Goal: Information Seeking & Learning: Learn about a topic

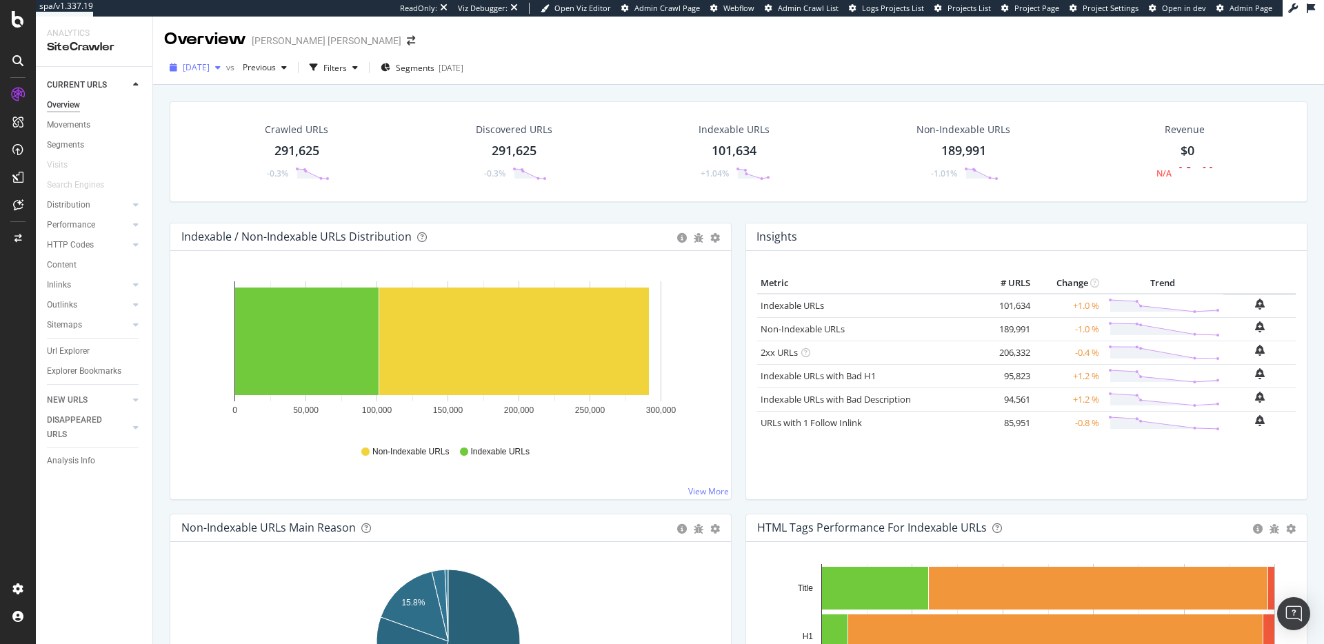
click at [217, 73] on div "2025 Mar. 28th" at bounding box center [195, 67] width 62 height 21
click at [241, 112] on div "2025 Jul. 21st" at bounding box center [221, 117] width 74 height 12
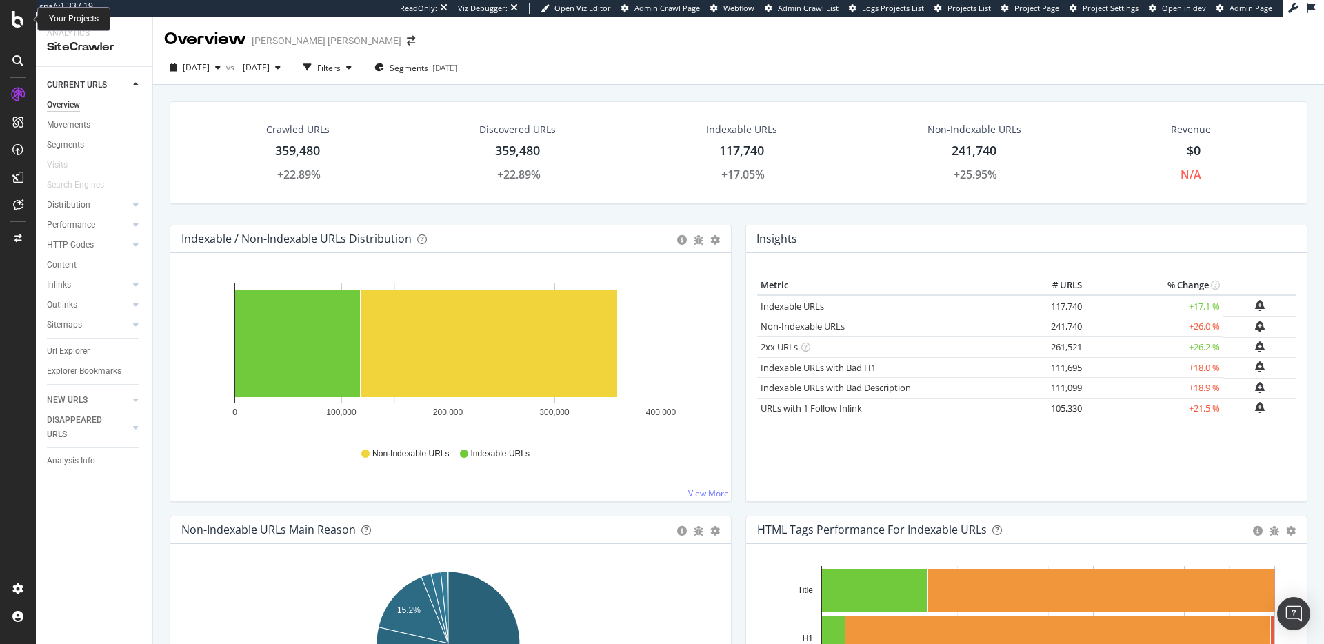
click at [13, 23] on icon at bounding box center [18, 19] width 12 height 17
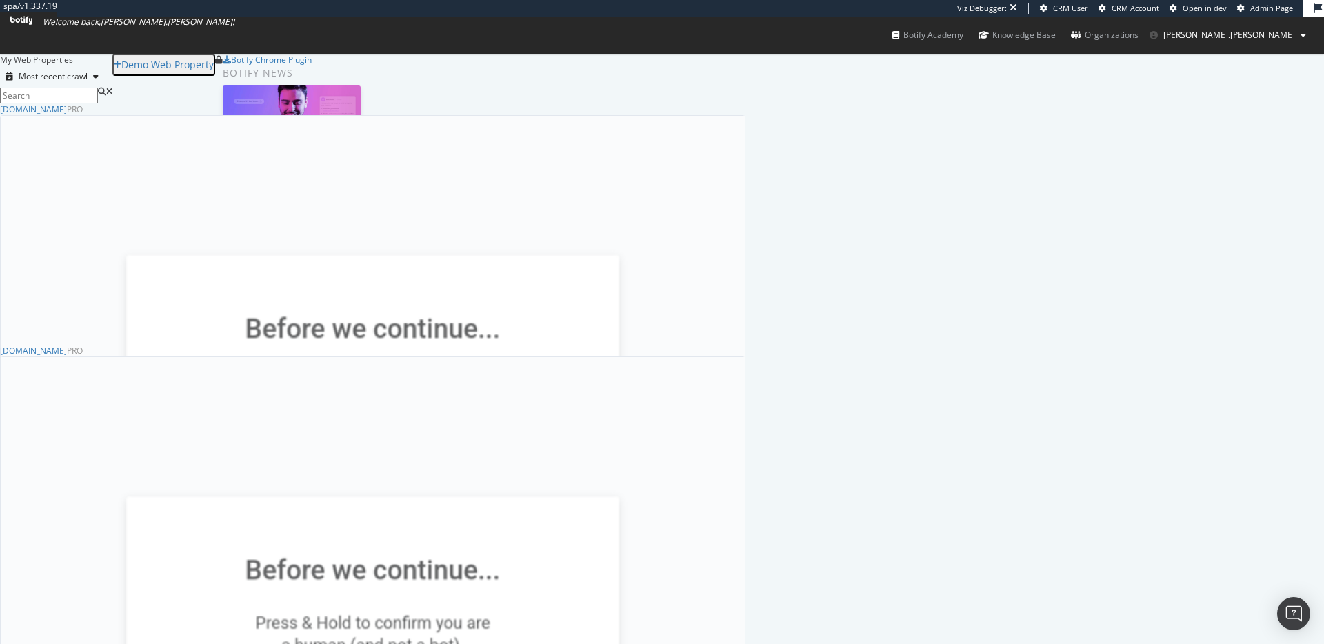
scroll to position [524, 0]
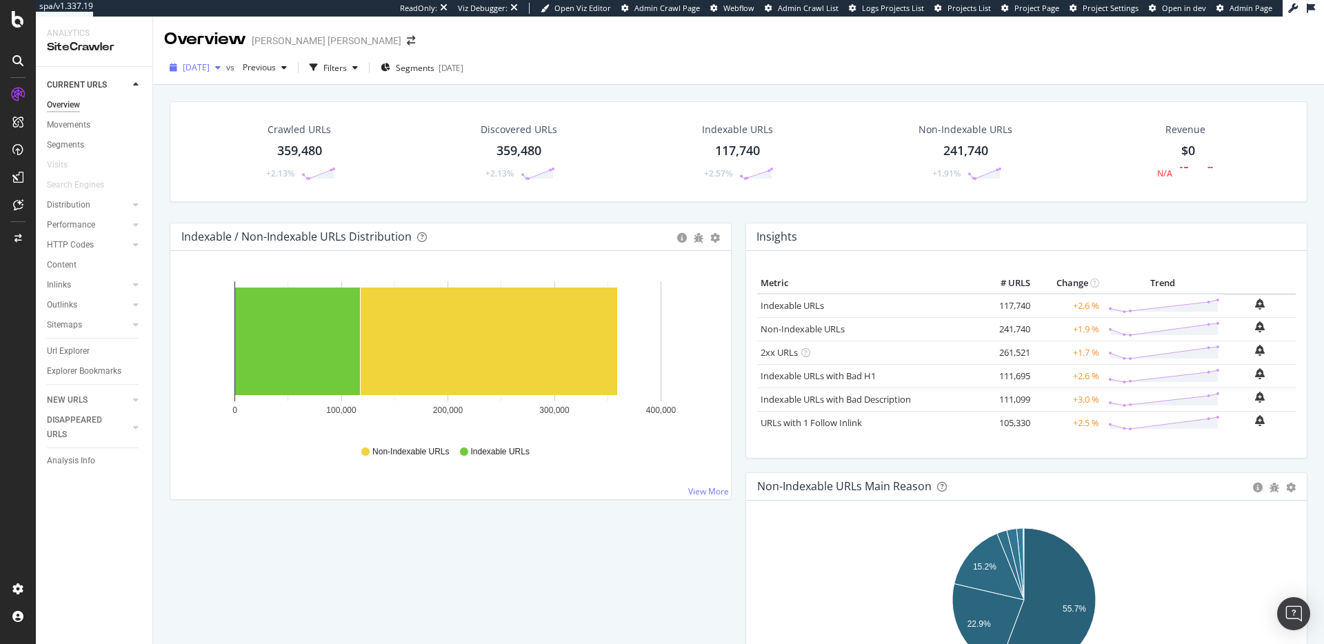
click at [210, 63] on span "2025 Jul. 21st" at bounding box center [196, 67] width 27 height 12
click at [87, 179] on div "LogAnalyzer" at bounding box center [78, 180] width 54 height 14
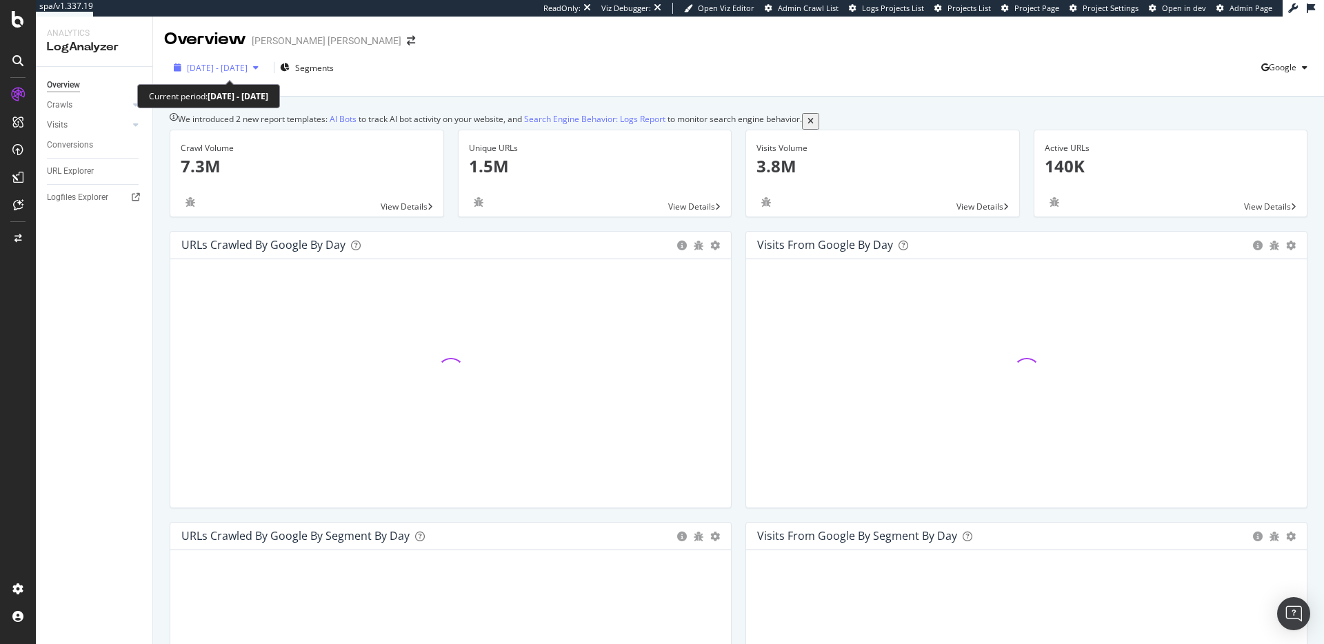
click at [243, 72] on span "2025 Aug. 12th - Sep. 9th" at bounding box center [217, 68] width 61 height 12
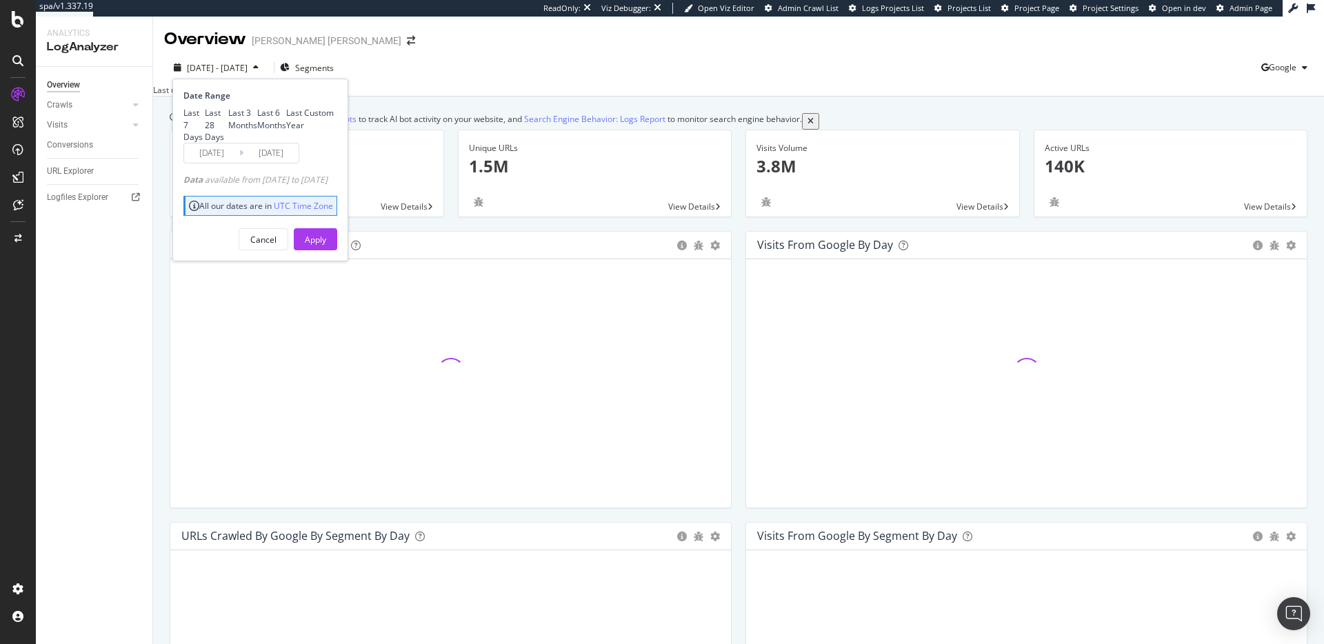
click at [243, 72] on span "2025 Aug. 12th - Sep. 9th" at bounding box center [217, 68] width 61 height 12
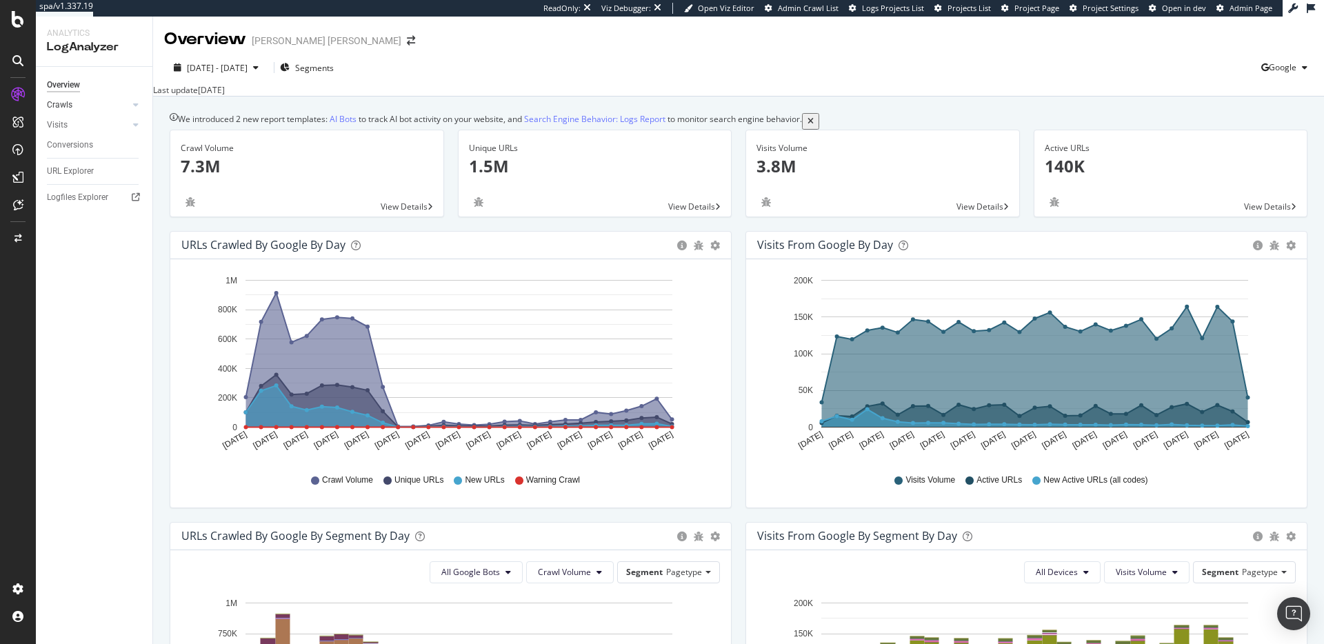
click at [110, 108] on link "Crawls" at bounding box center [88, 105] width 82 height 14
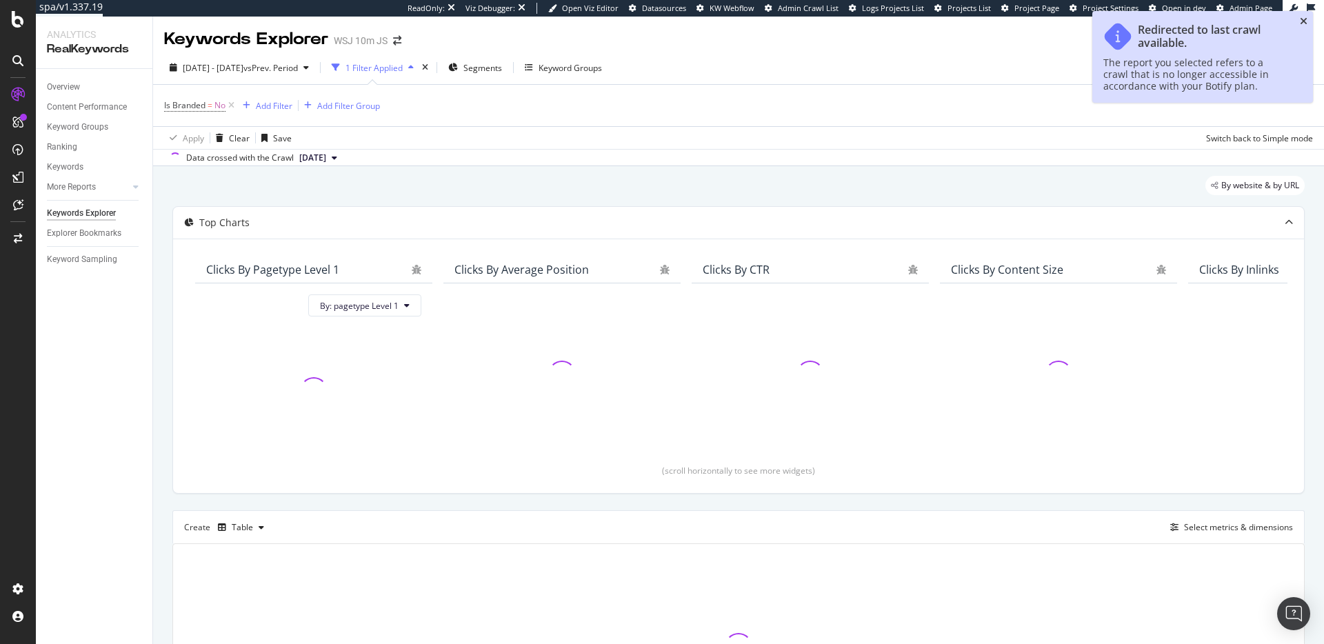
click at [1303, 20] on icon "close toast" at bounding box center [1304, 22] width 8 height 10
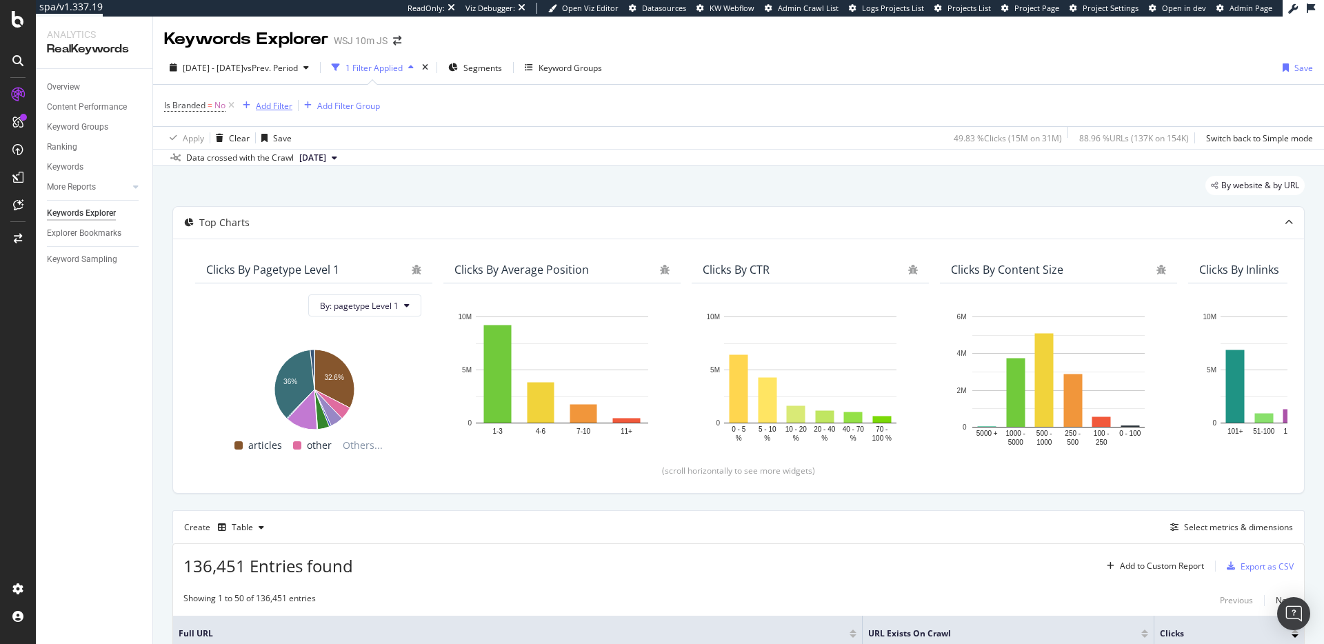
click at [280, 106] on div "Add Filter" at bounding box center [274, 106] width 37 height 12
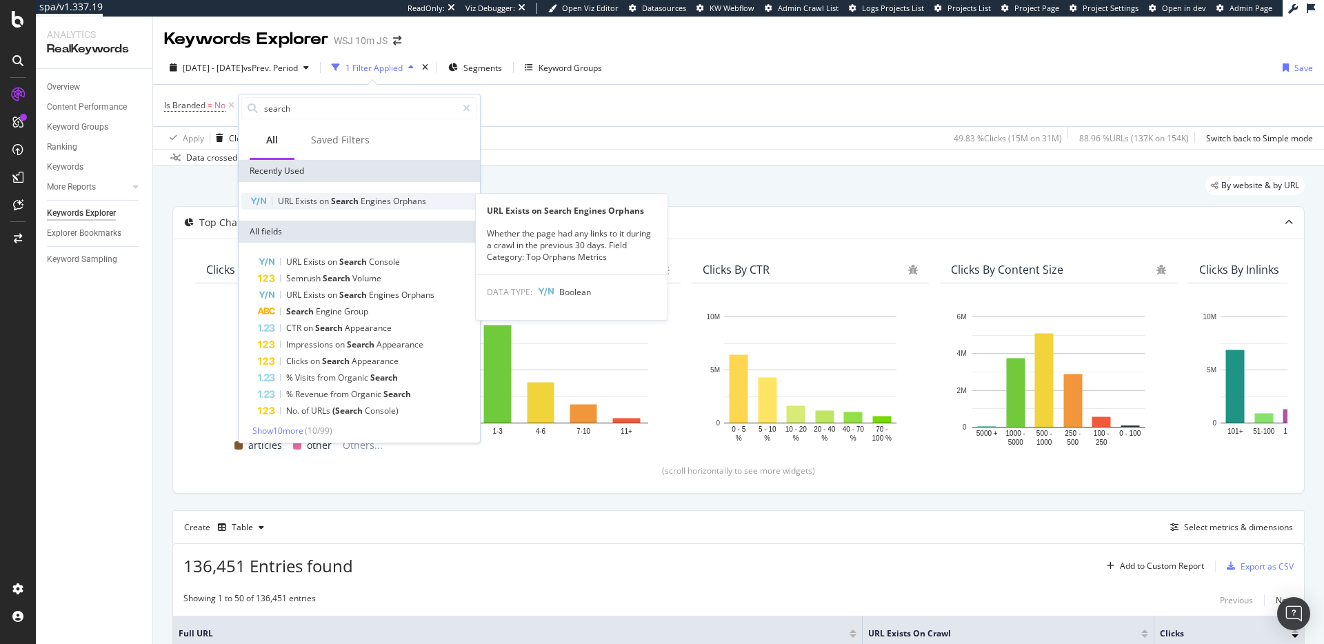
type input "search"
click at [357, 197] on span "Search" at bounding box center [346, 201] width 30 height 12
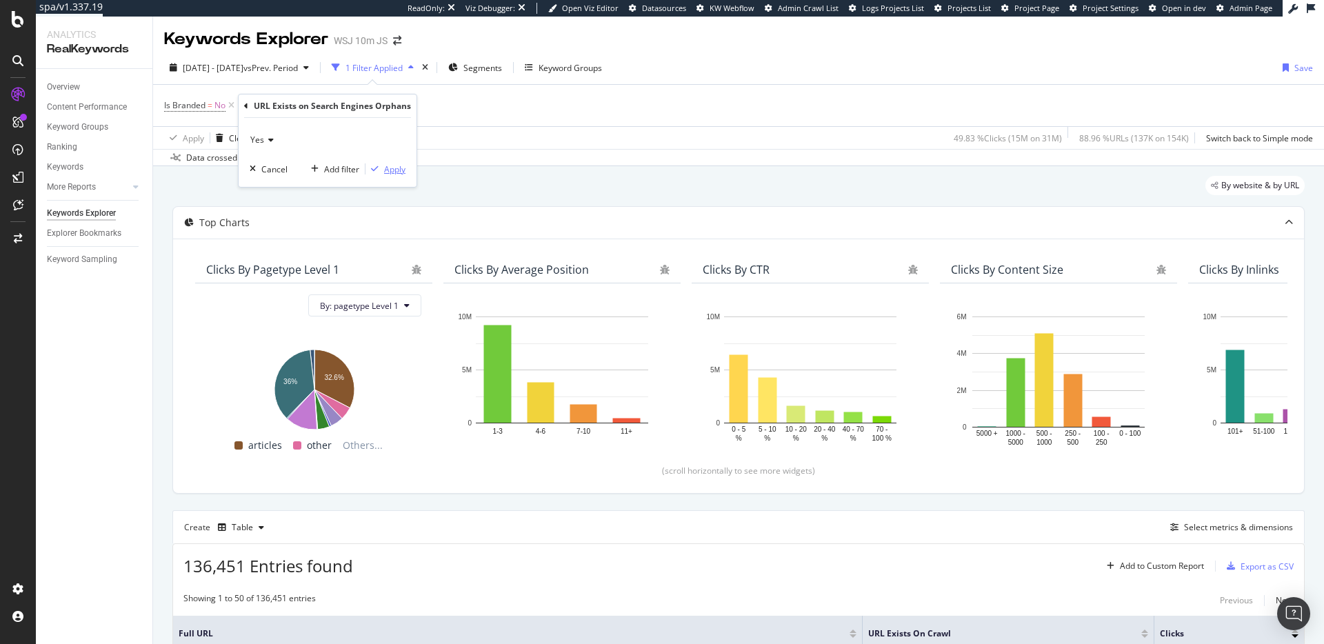
click at [399, 168] on div "Apply" at bounding box center [394, 169] width 21 height 12
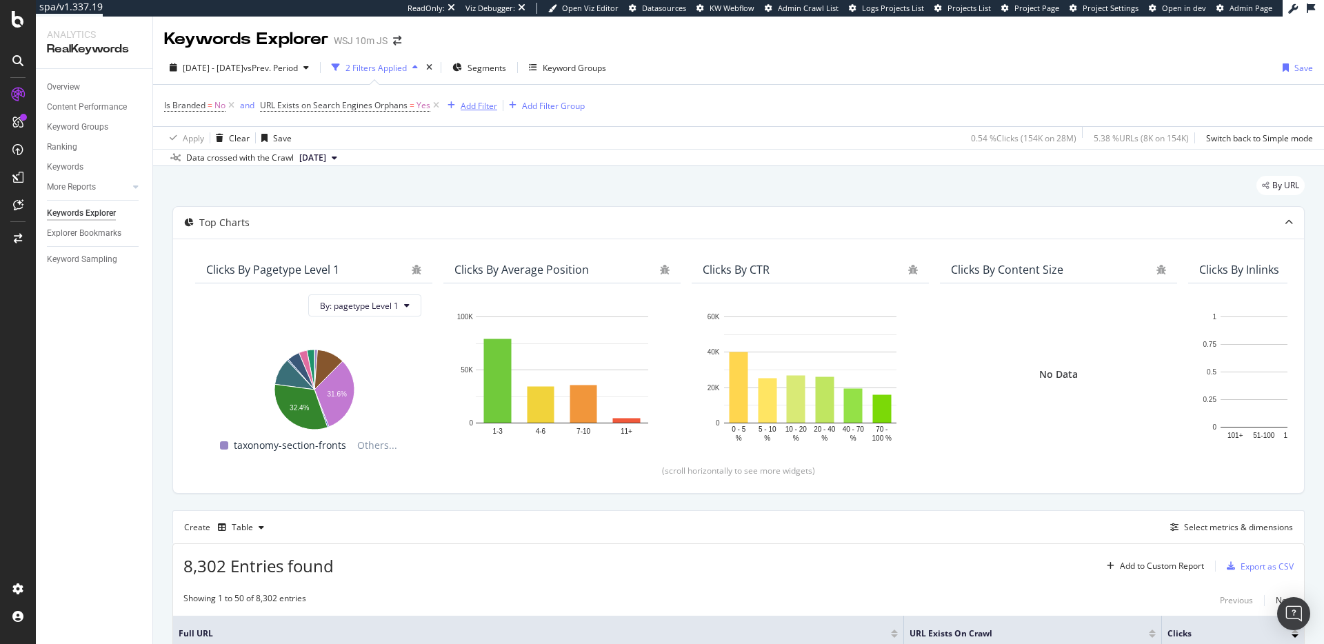
click at [472, 103] on div "Add Filter" at bounding box center [479, 106] width 37 height 12
type input "s"
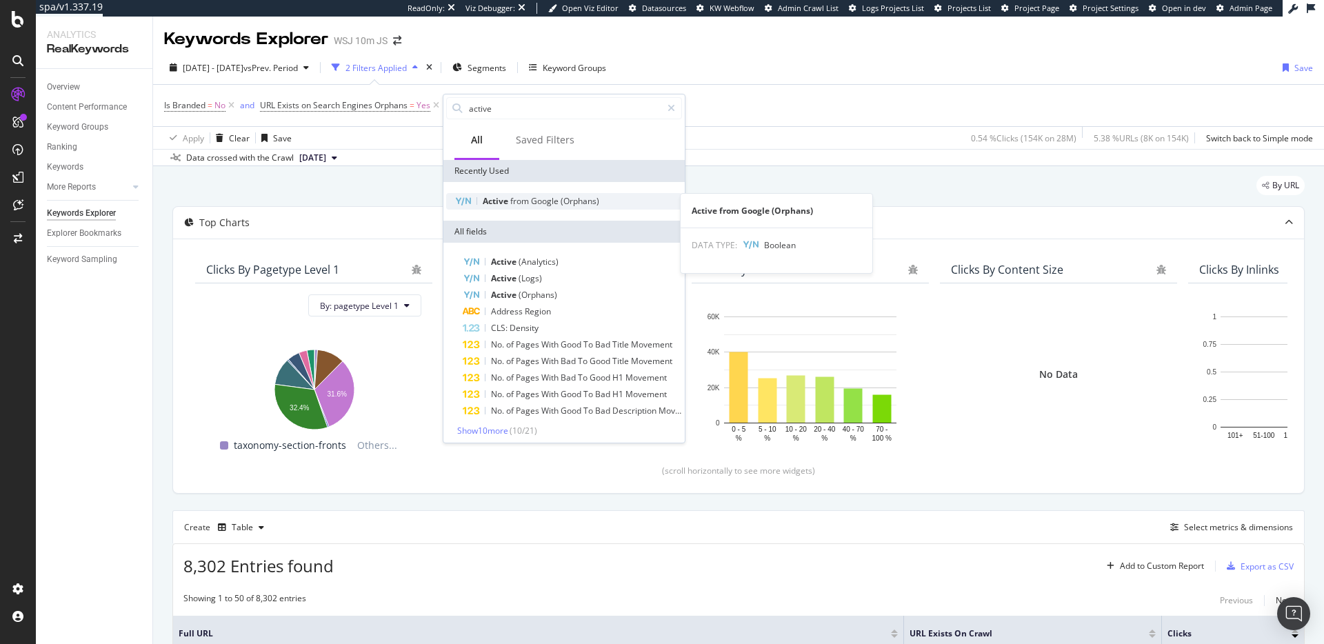
type input "active"
click at [503, 198] on span "Active" at bounding box center [497, 201] width 28 height 12
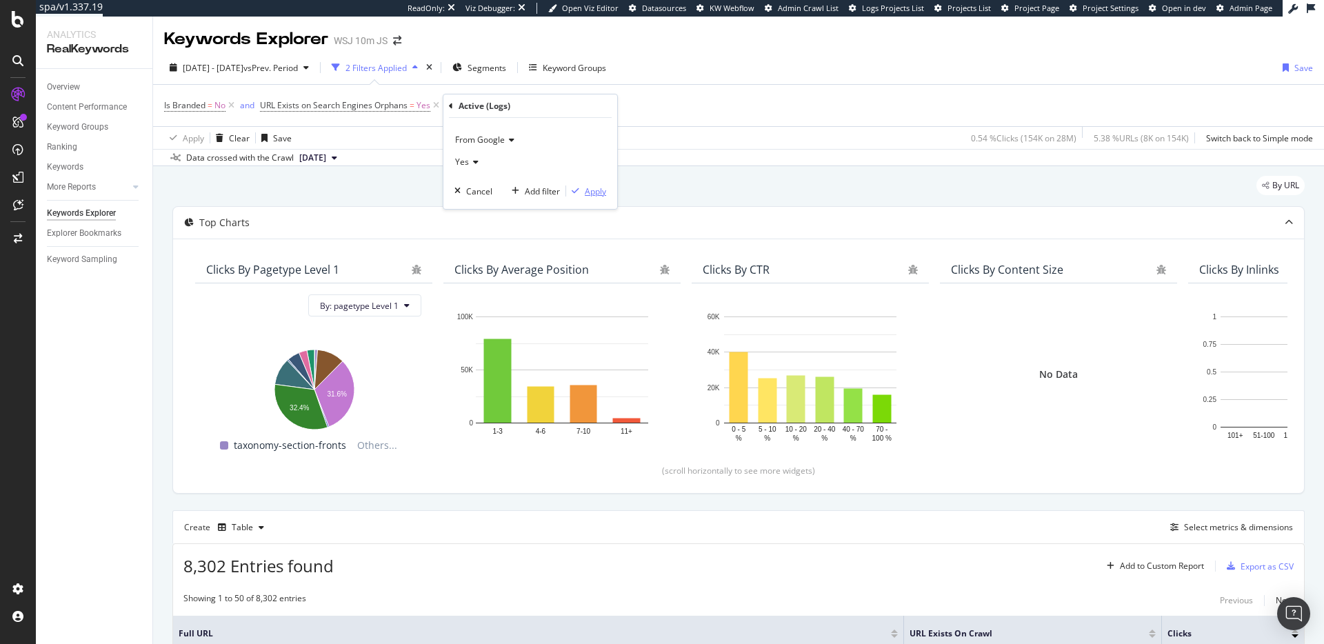
click at [595, 191] on div "Apply" at bounding box center [595, 192] width 21 height 12
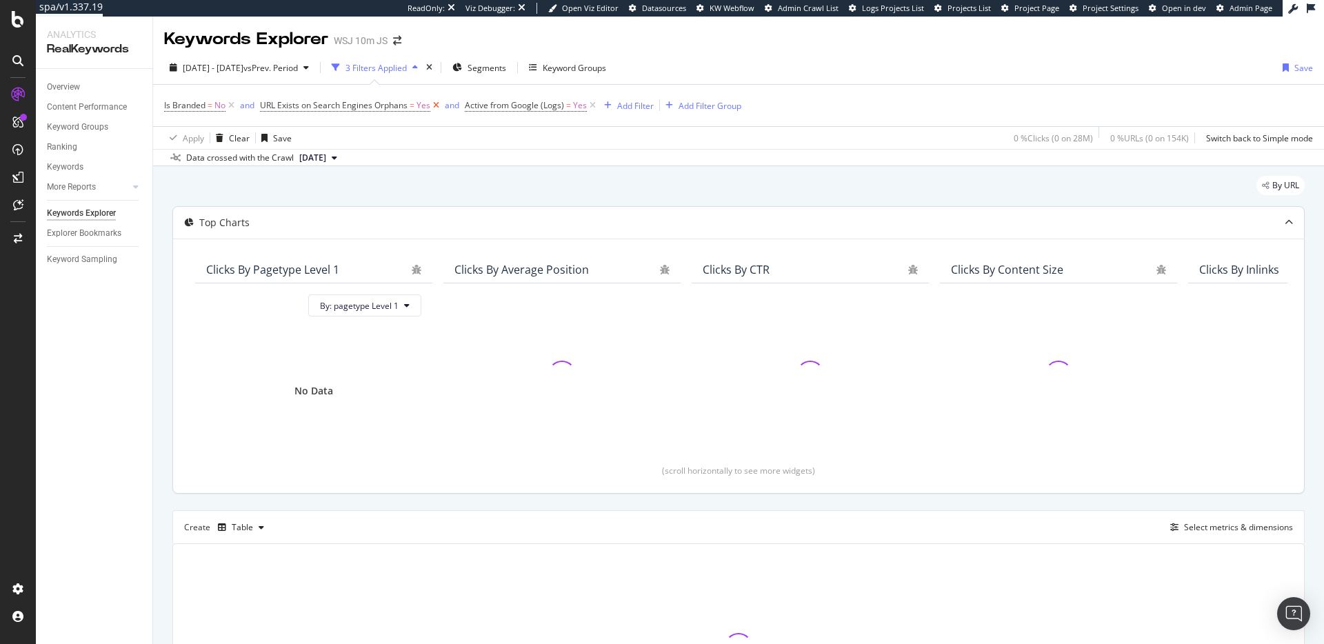
click at [437, 108] on icon at bounding box center [436, 106] width 12 height 14
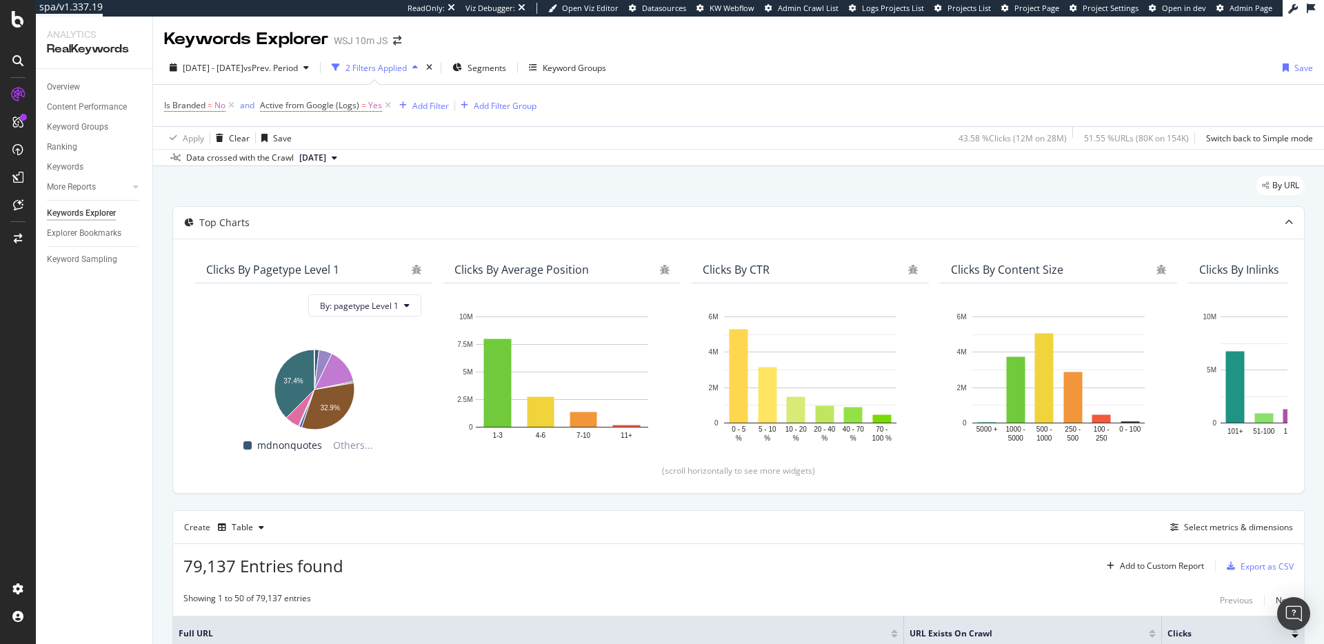
drag, startPoint x: 387, startPoint y: 107, endPoint x: 403, endPoint y: 135, distance: 32.4
click at [403, 135] on div "Is Branded = No and Active from Google (Logs) = Yes Add Filter Add Filter Group…" at bounding box center [738, 117] width 1149 height 64
click at [292, 67] on span "vs Prev. Period" at bounding box center [270, 68] width 54 height 12
drag, startPoint x: 668, startPoint y: 119, endPoint x: 599, endPoint y: 163, distance: 82.5
click at [669, 119] on div "Is Branded = No and Active from Google (Logs) = Yes Add Filter Add Filter Group" at bounding box center [738, 105] width 1149 height 41
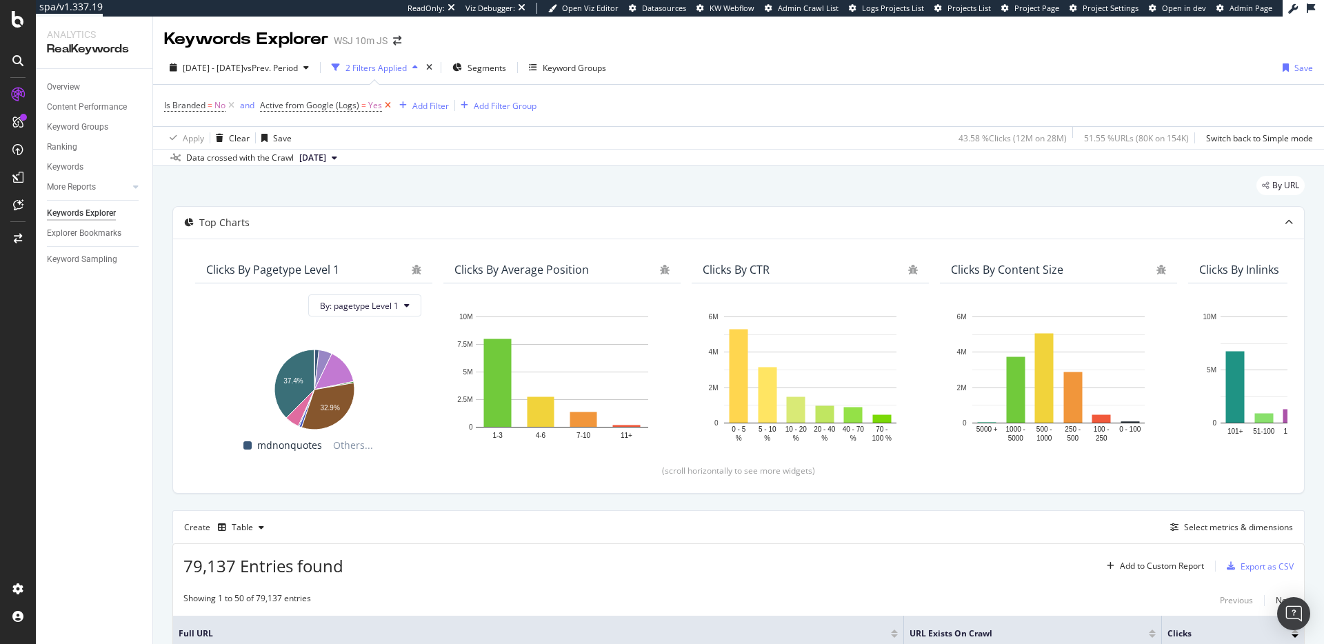
click at [386, 107] on icon at bounding box center [388, 106] width 12 height 14
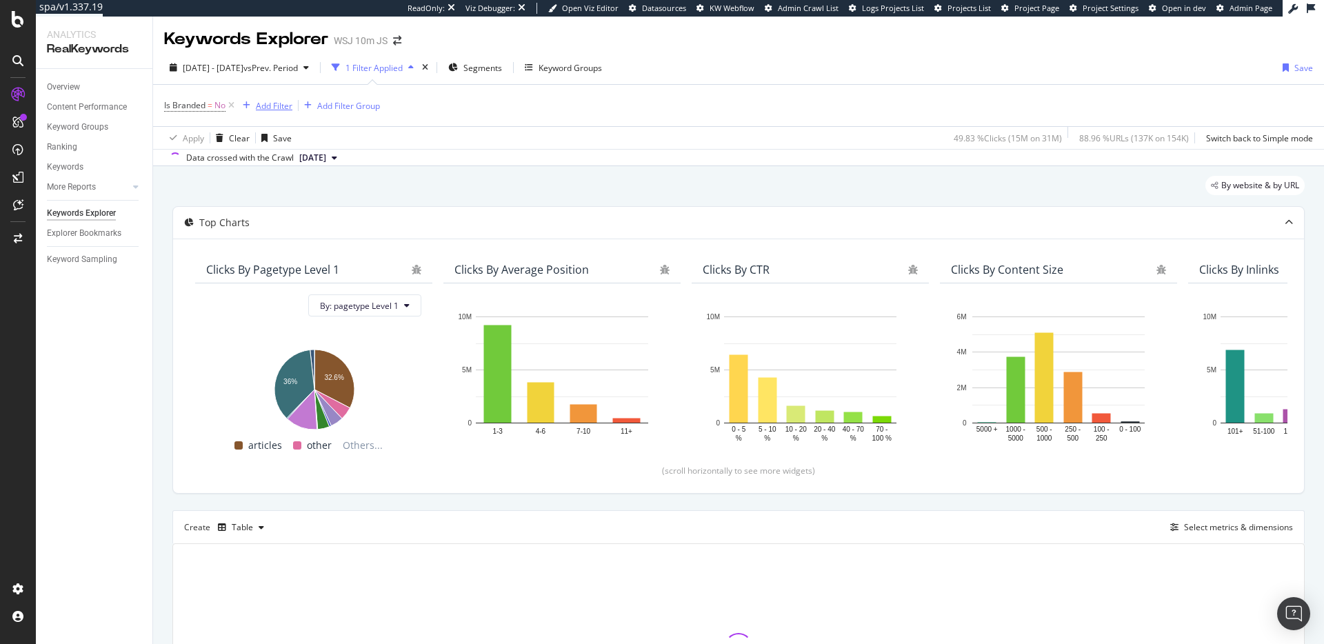
click at [283, 104] on div "Add Filter" at bounding box center [274, 106] width 37 height 12
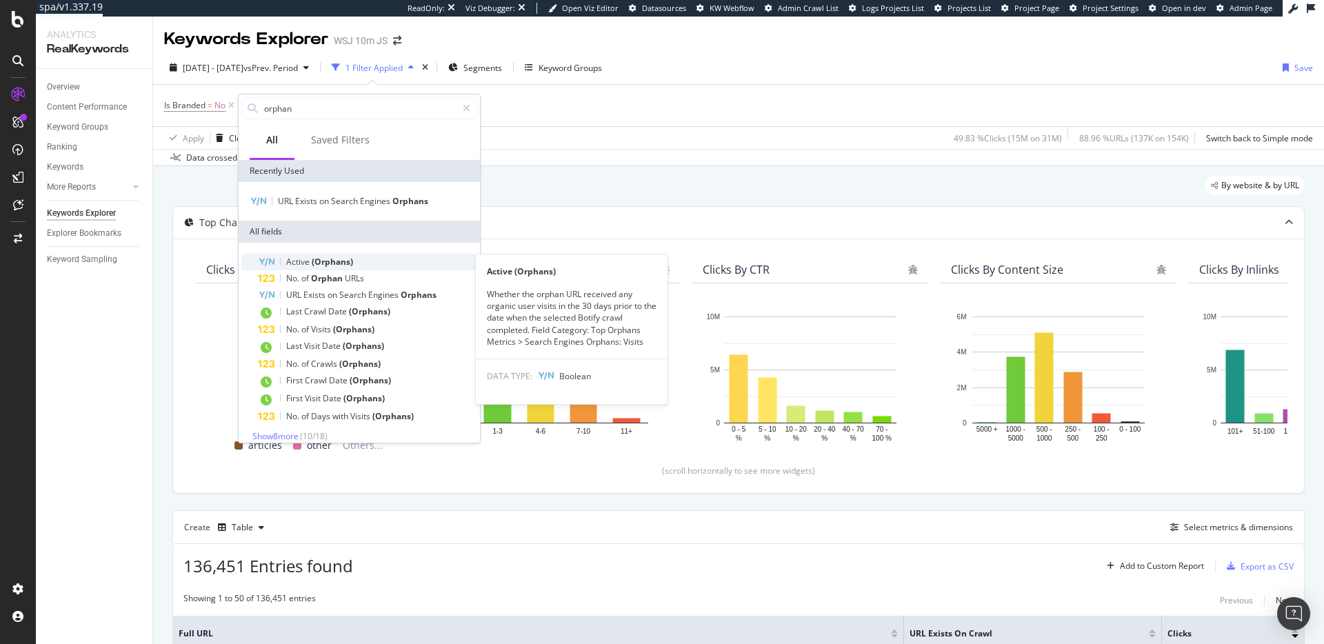
type input "orphan"
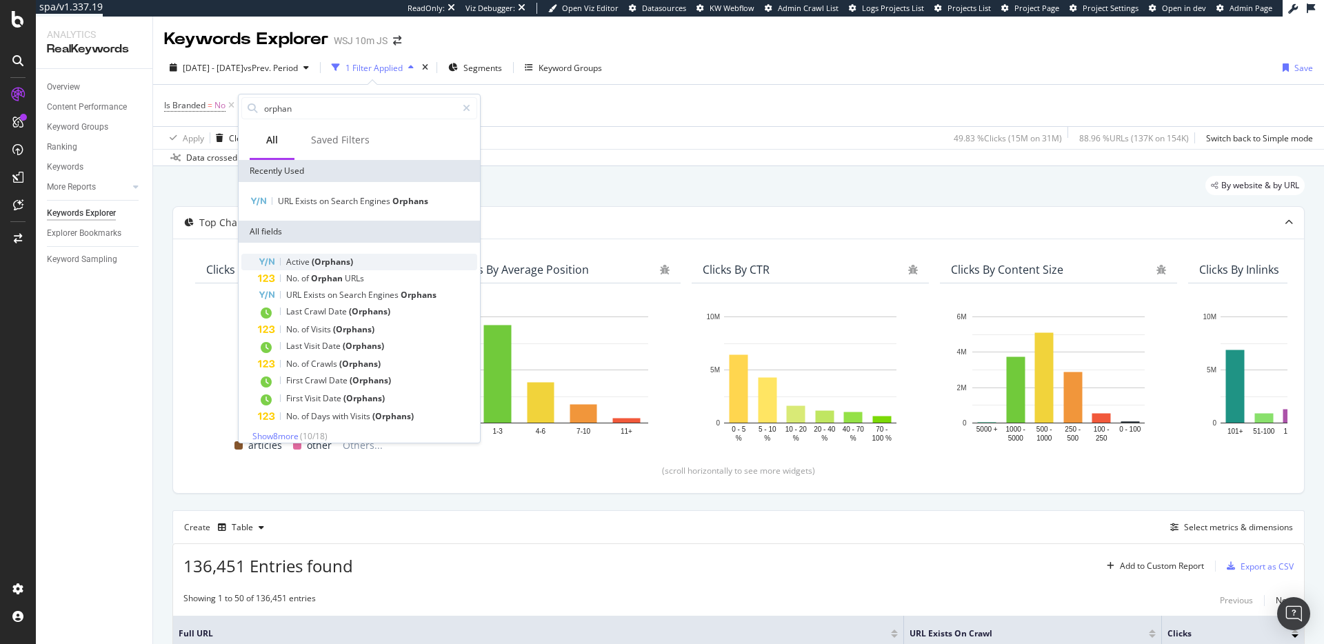
click at [337, 261] on span "(Orphans)" at bounding box center [332, 262] width 41 height 12
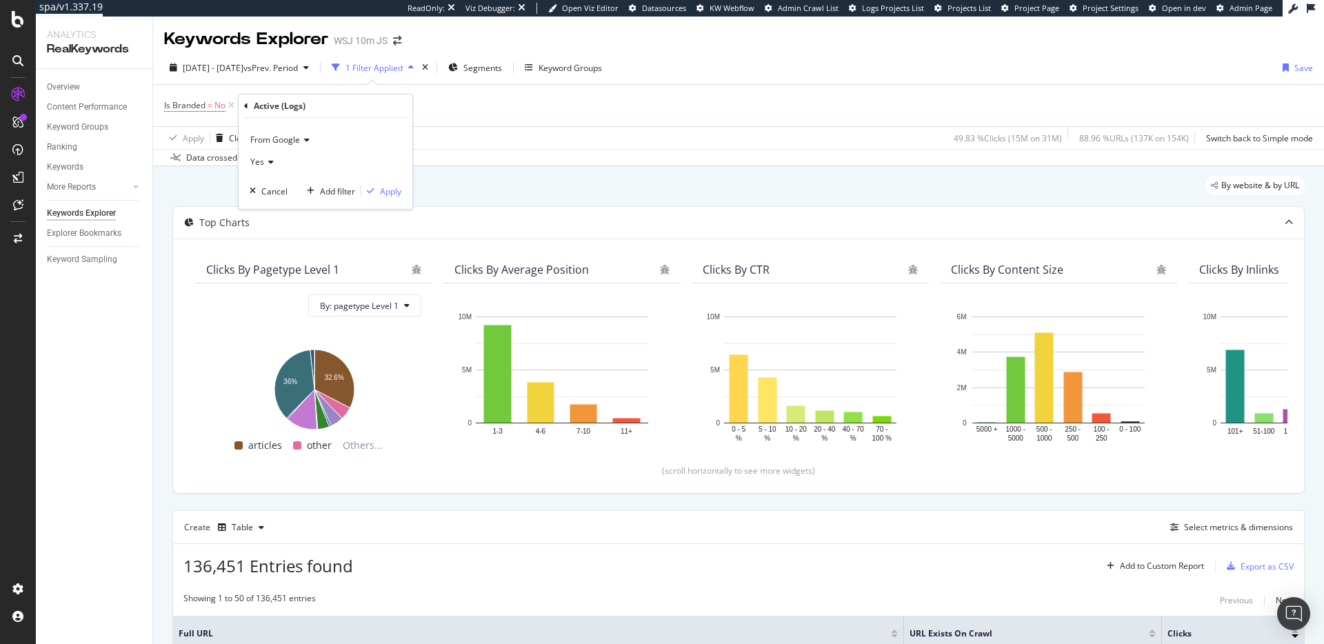
click at [393, 181] on div "From Google Yes Cancel Add filter Apply" at bounding box center [326, 163] width 174 height 91
click at [394, 196] on div "Apply" at bounding box center [390, 192] width 21 height 12
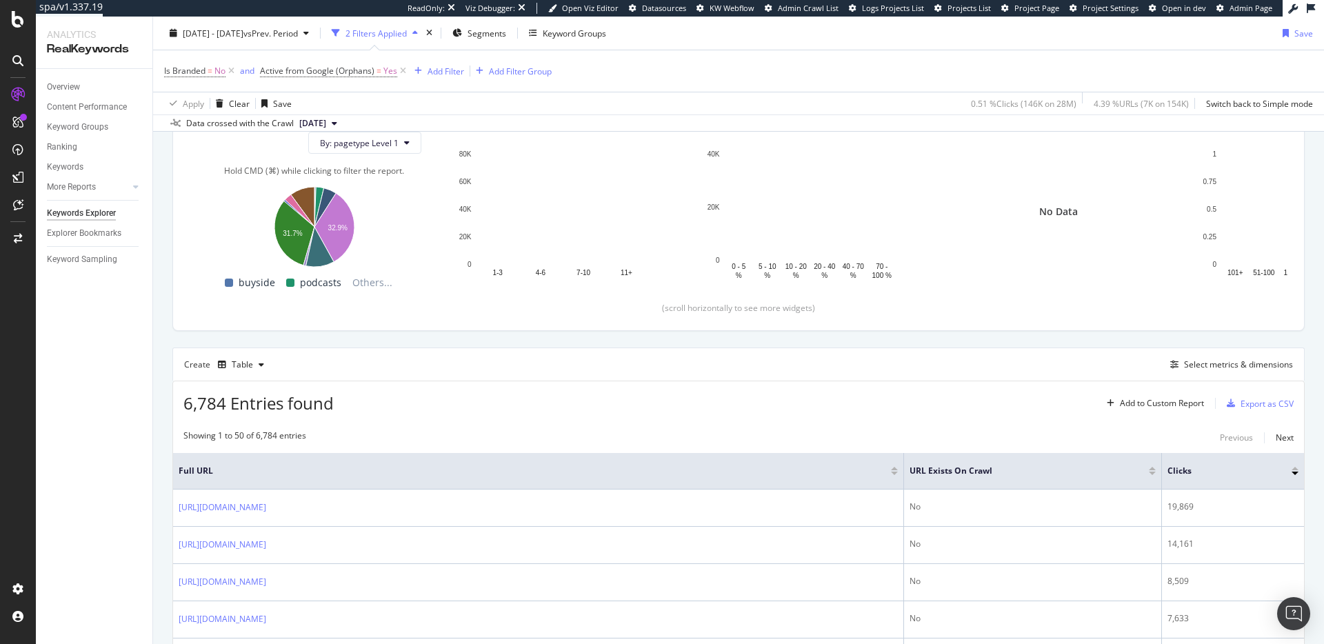
scroll to position [246, 0]
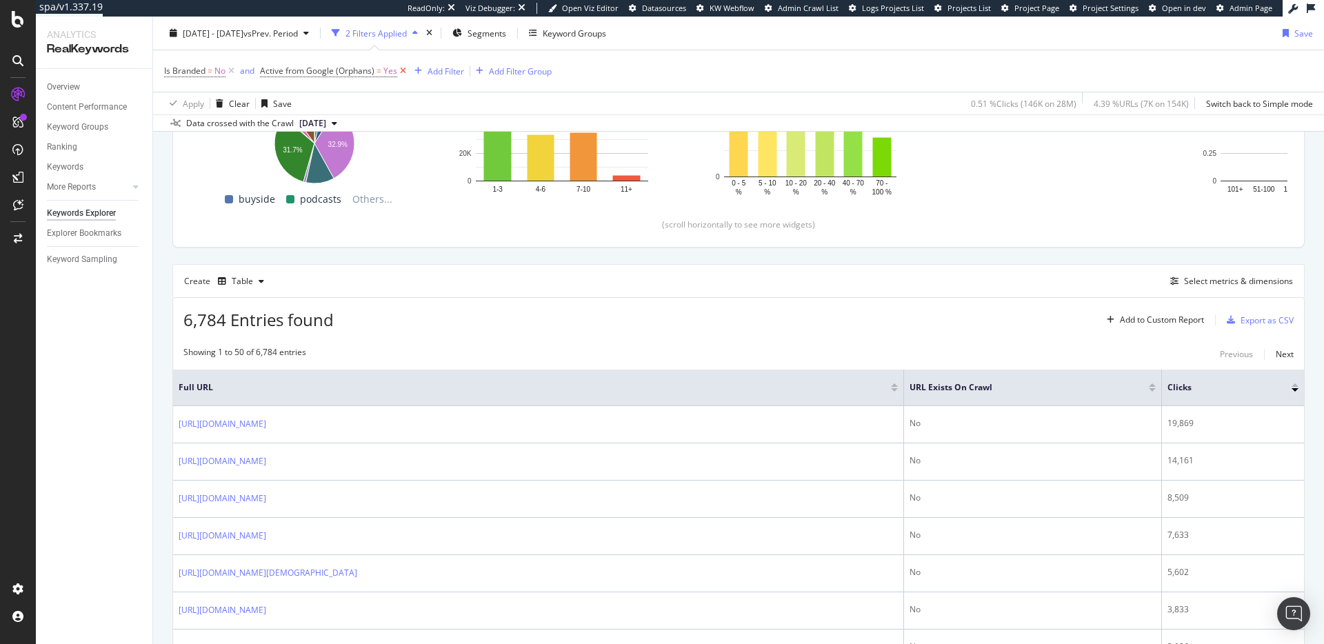
click at [404, 72] on icon at bounding box center [403, 71] width 12 height 14
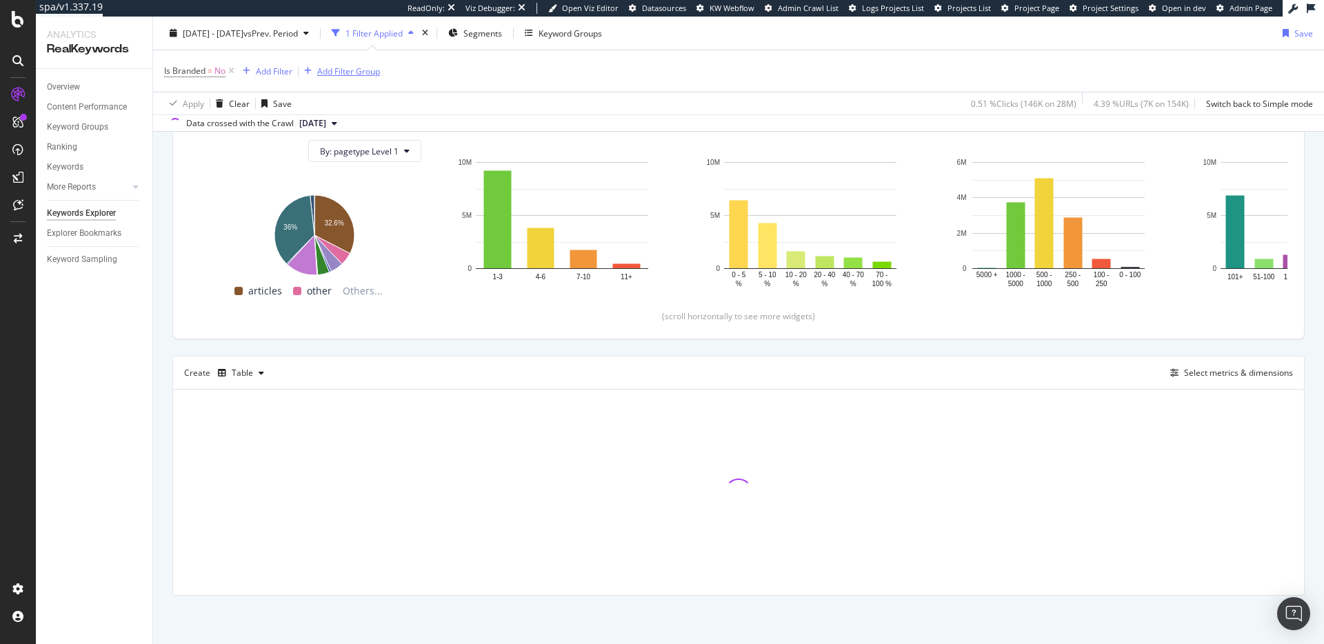
click at [337, 72] on div "Add Filter Group" at bounding box center [348, 71] width 63 height 12
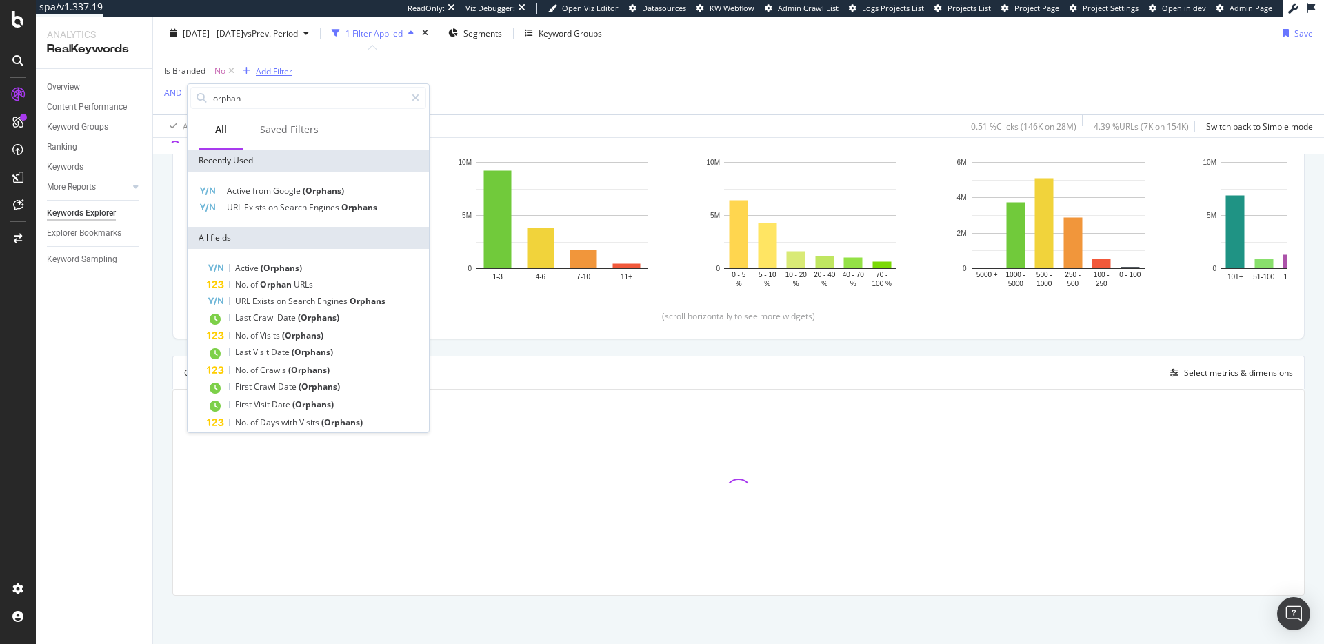
click at [272, 67] on div "Add Filter" at bounding box center [274, 71] width 37 height 12
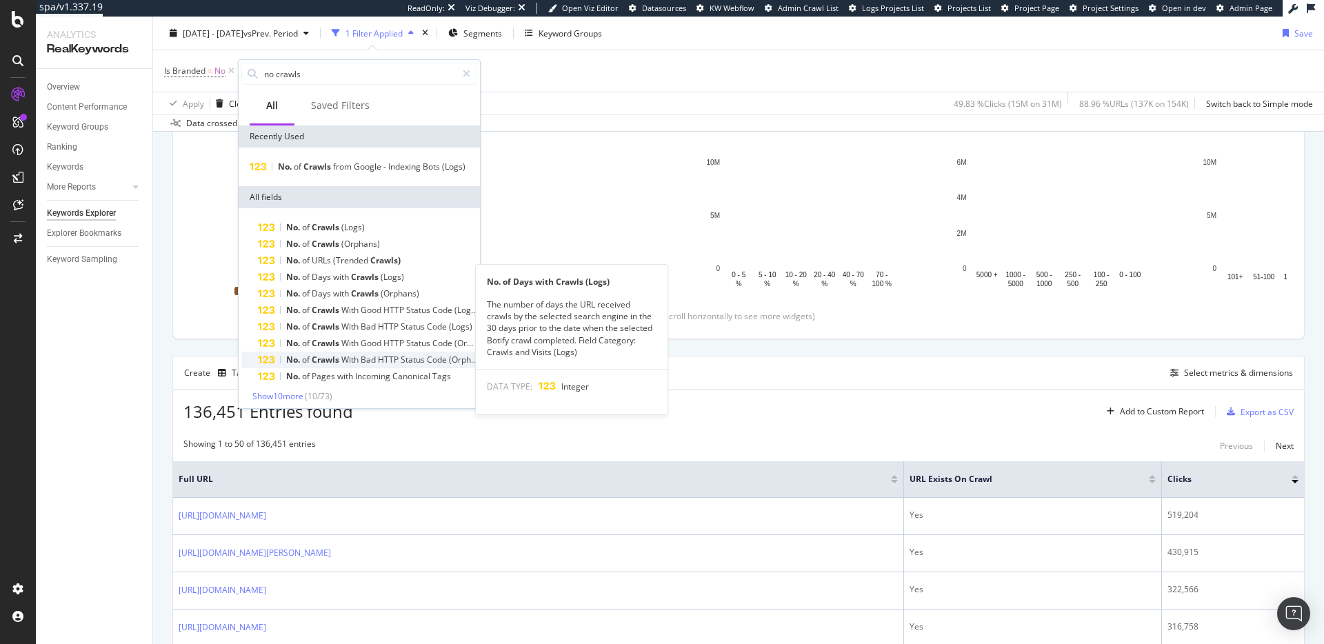
scroll to position [5, 0]
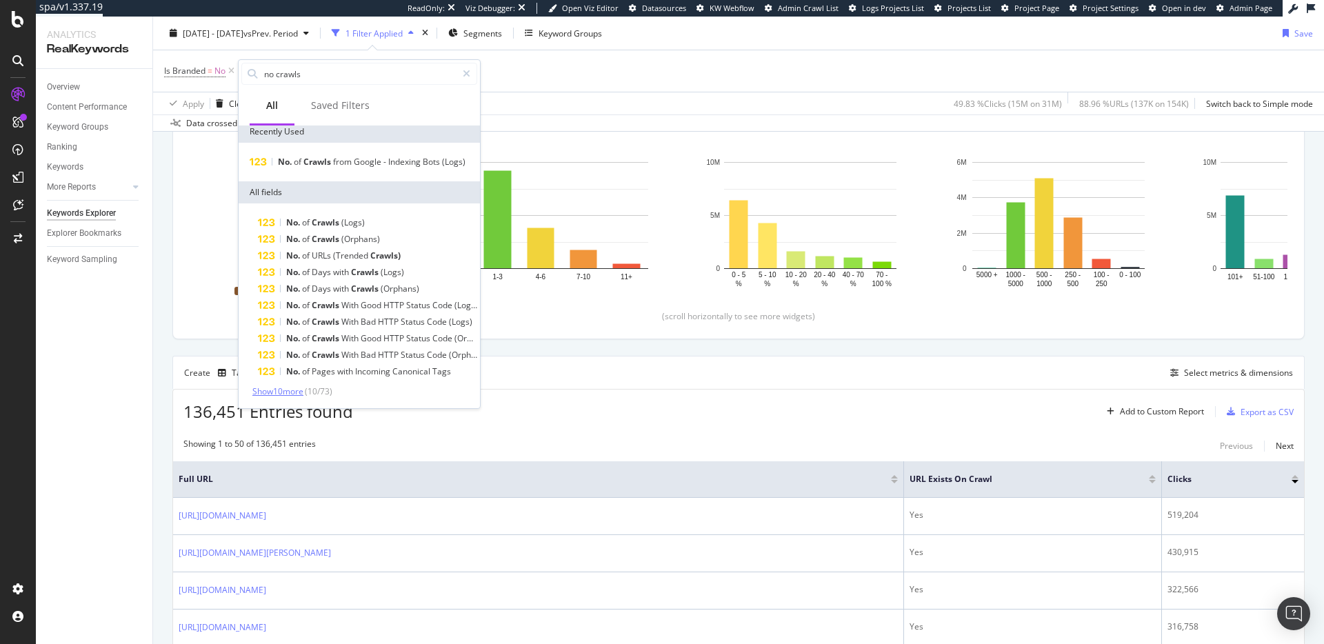
type input "no crawls"
click at [293, 391] on span "Show 10 more" at bounding box center [277, 392] width 51 height 12
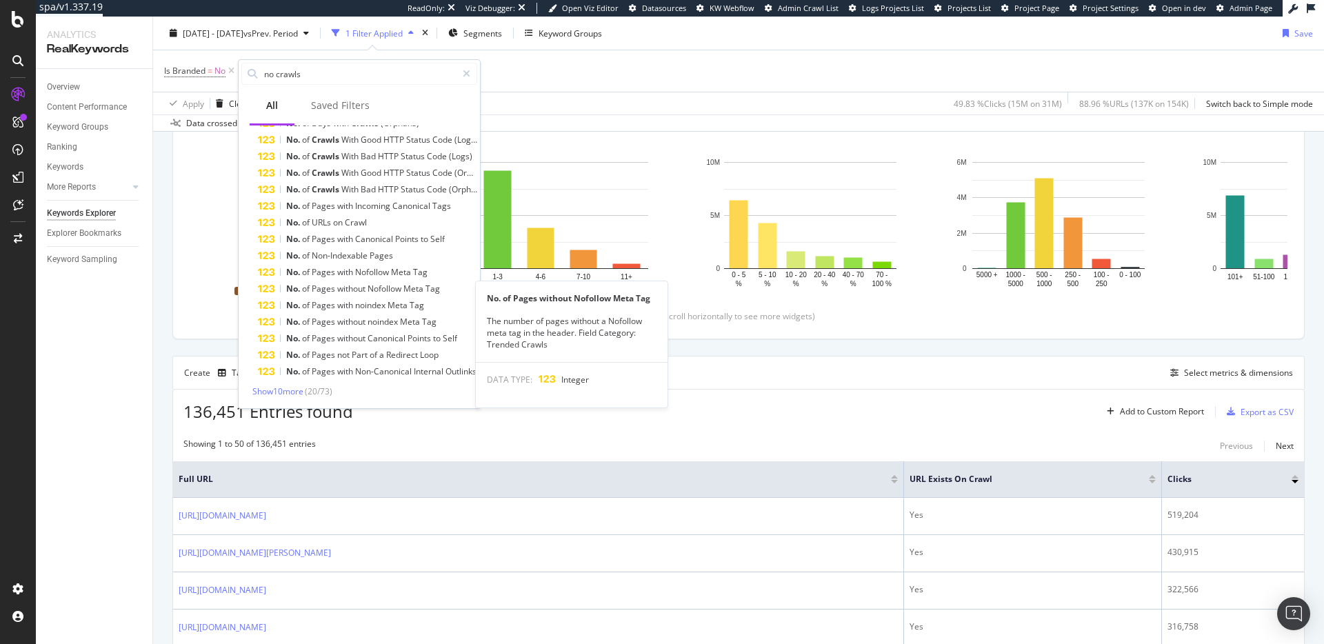
scroll to position [0, 0]
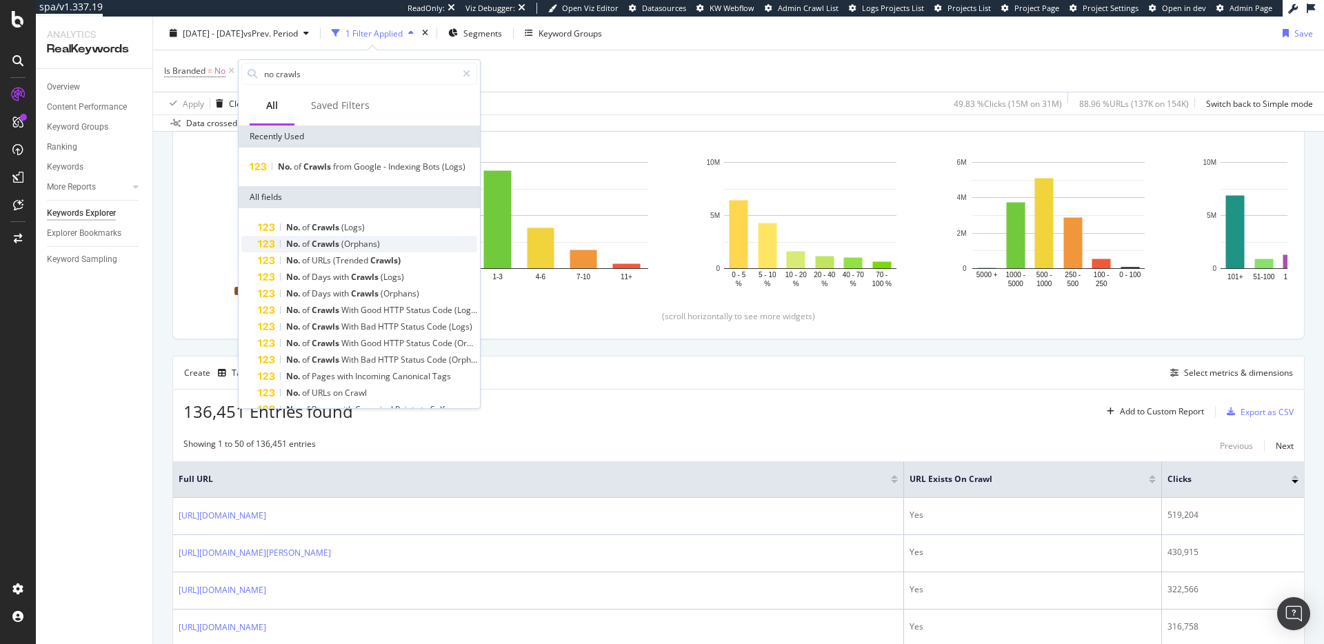
click at [403, 242] on div "No. of Crawls (Orphans)" at bounding box center [367, 244] width 219 height 17
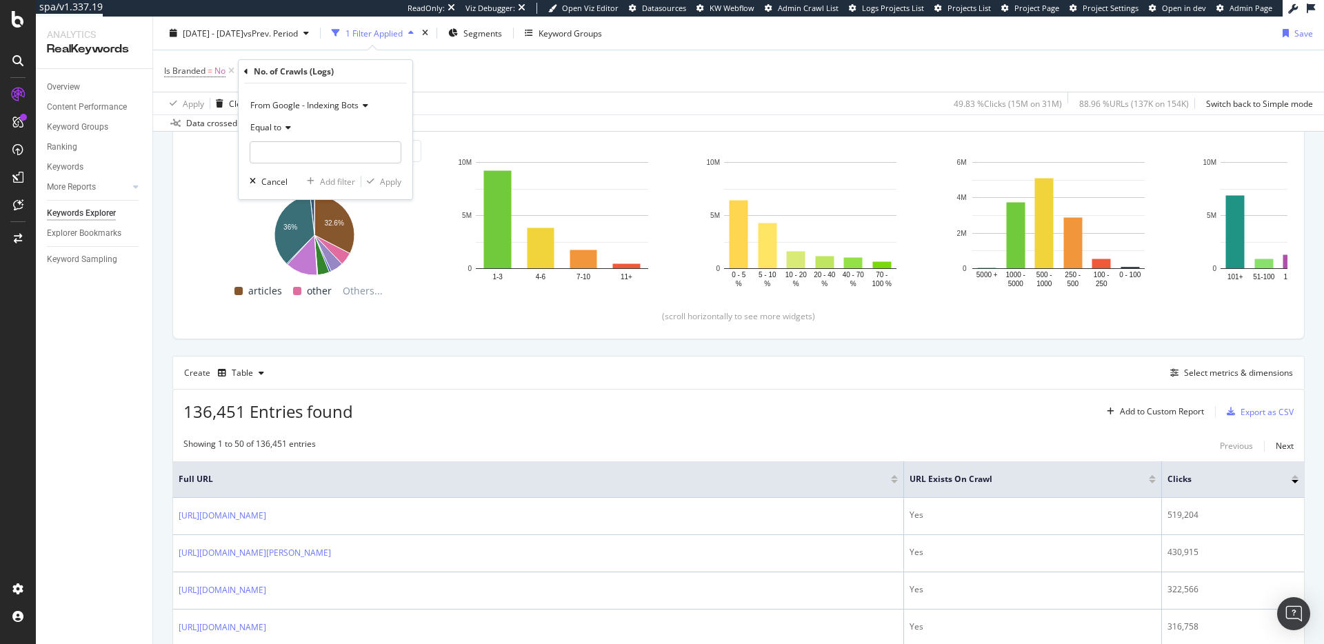
click at [274, 130] on span "Equal to" at bounding box center [265, 127] width 31 height 12
click at [343, 129] on div "Equal to" at bounding box center [326, 128] width 152 height 22
click at [285, 122] on div "Equal to" at bounding box center [326, 128] width 152 height 22
click at [312, 232] on div "Greater than" at bounding box center [327, 228] width 148 height 18
click at [348, 156] on input "number" at bounding box center [326, 152] width 152 height 22
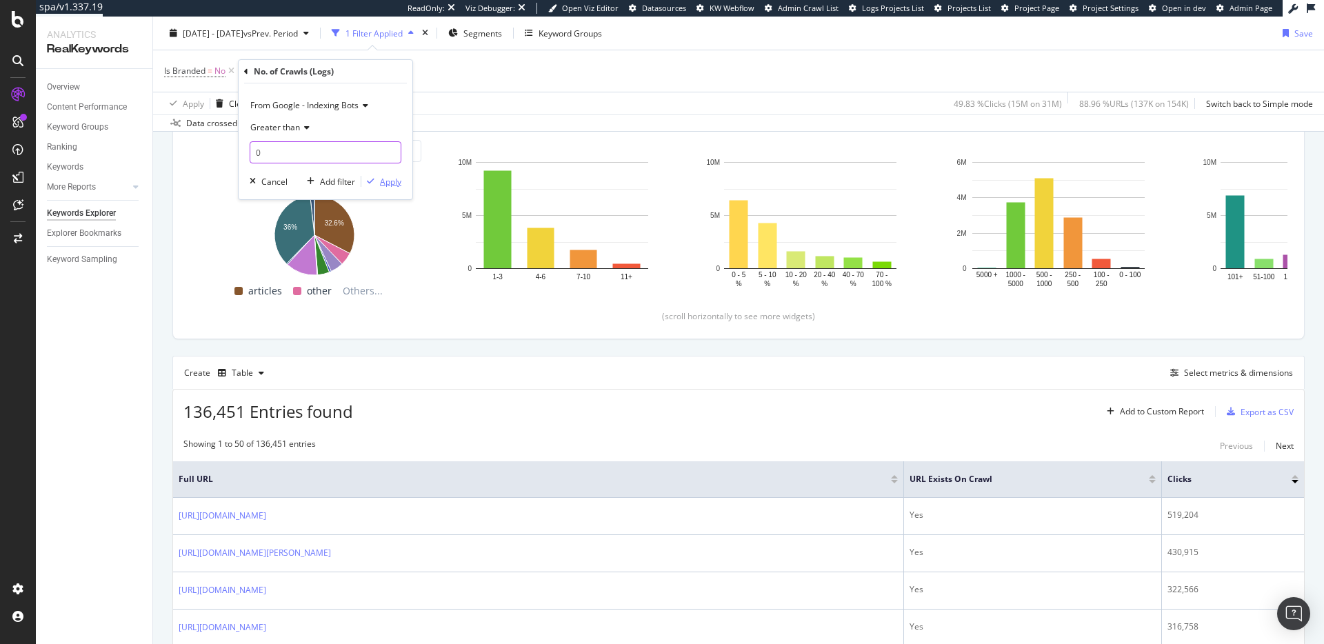
type input "0"
click at [388, 180] on div "Apply" at bounding box center [390, 182] width 21 height 12
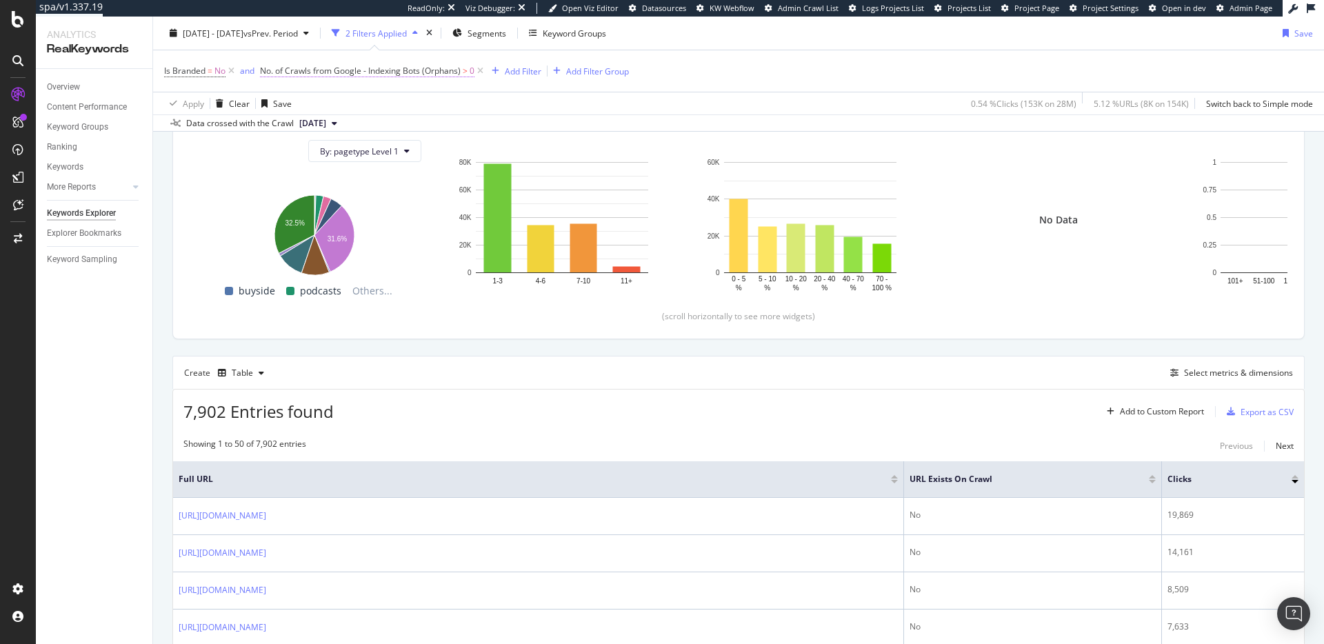
click at [412, 70] on span "No. of Crawls from Google - Indexing Bots (Orphans)" at bounding box center [360, 71] width 201 height 12
click at [277, 70] on div "No. of Crawls (Logs)" at bounding box center [317, 69] width 80 height 12
click at [274, 70] on div "No. of Crawls (Logs)" at bounding box center [348, 69] width 163 height 23
click at [270, 69] on icon at bounding box center [269, 70] width 4 height 8
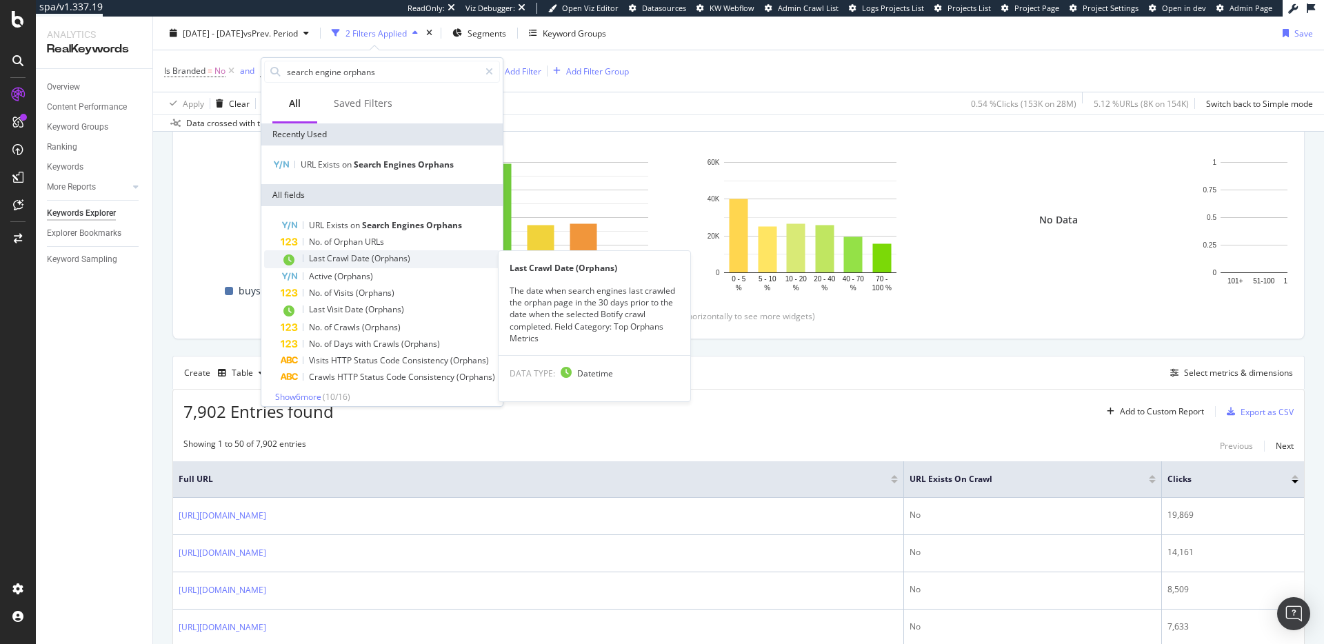
scroll to position [8, 0]
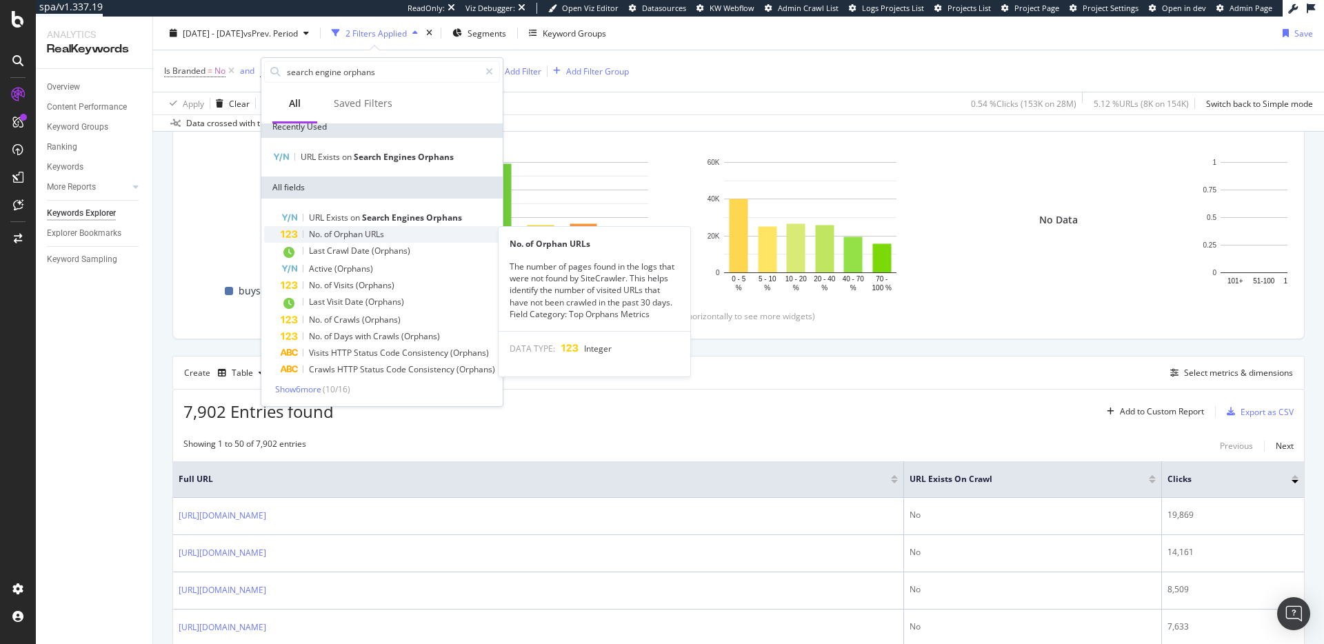
type input "search engine orphans"
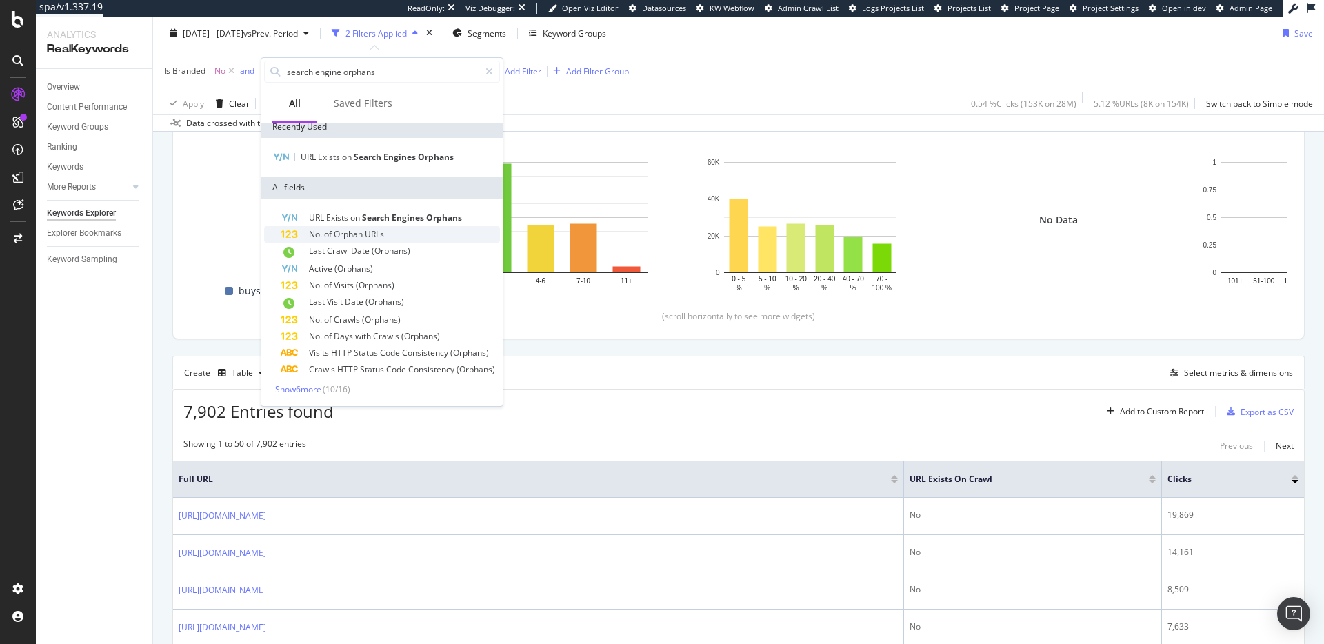
click at [375, 238] on span "URLs" at bounding box center [374, 234] width 19 height 12
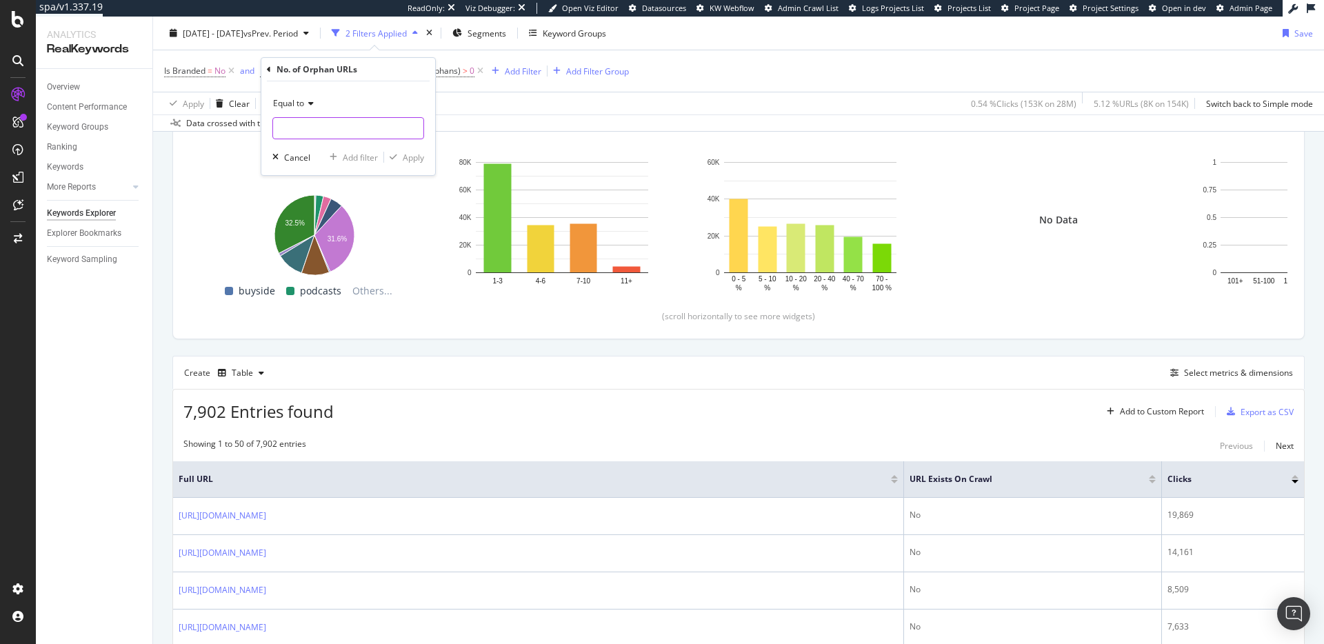
click at [312, 132] on input "number" at bounding box center [348, 128] width 152 height 22
click at [290, 92] on div "Equal to" at bounding box center [348, 103] width 152 height 22
click at [322, 206] on span "Greater than" at bounding box center [304, 204] width 50 height 12
click at [343, 126] on input "number" at bounding box center [348, 128] width 152 height 22
type input "0"
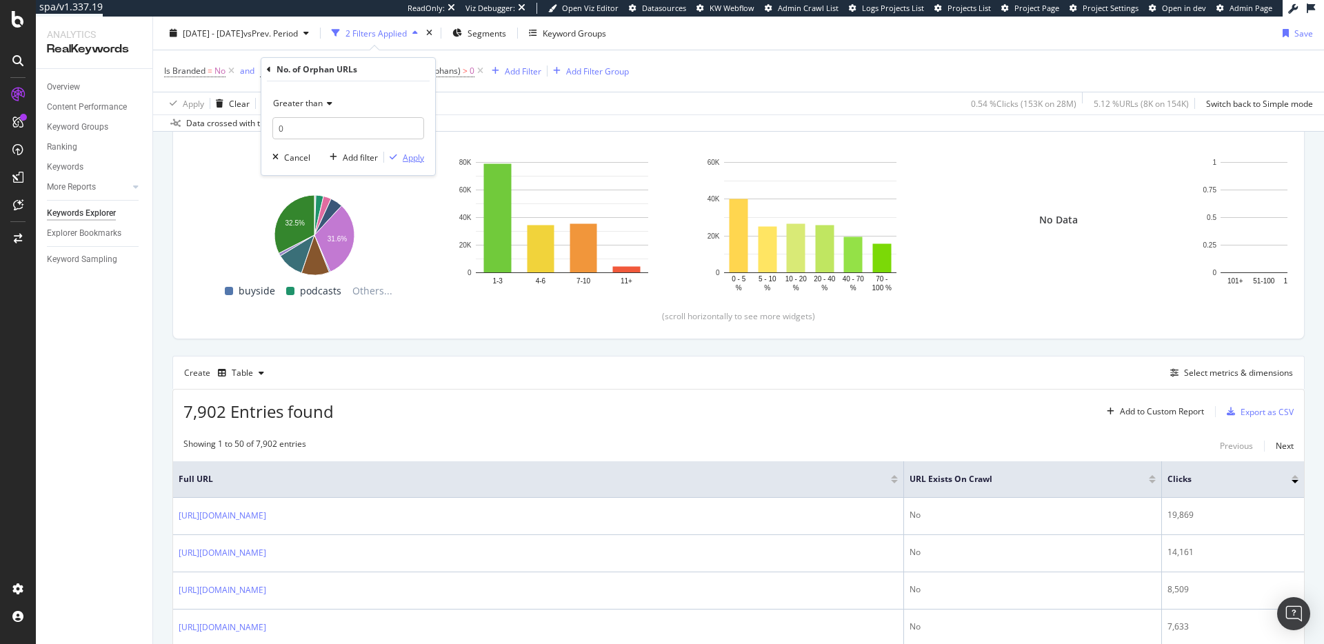
click at [415, 157] on div "Apply" at bounding box center [413, 158] width 21 height 12
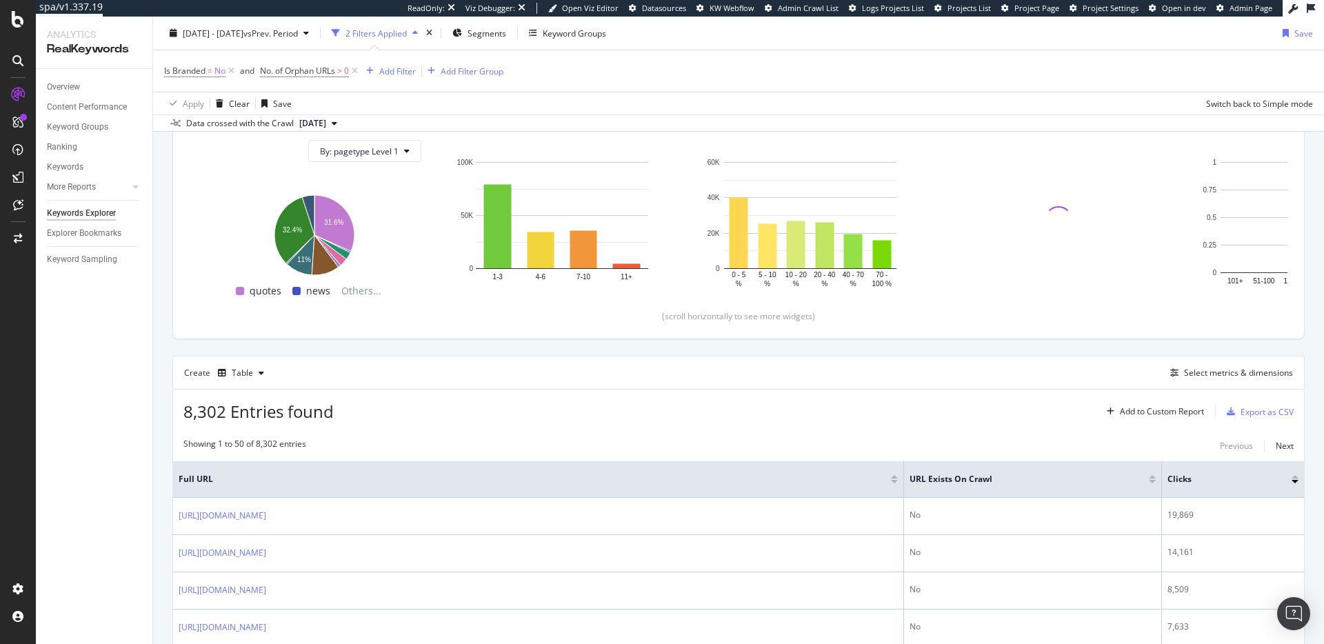
click at [292, 86] on div "Is Branded = No and No. of Orphan URLs > 0 Add Filter Add Filter Group" at bounding box center [738, 70] width 1149 height 41
click at [306, 70] on span "No. of Orphan URLs" at bounding box center [297, 71] width 75 height 12
click at [268, 66] on icon at bounding box center [269, 70] width 4 height 8
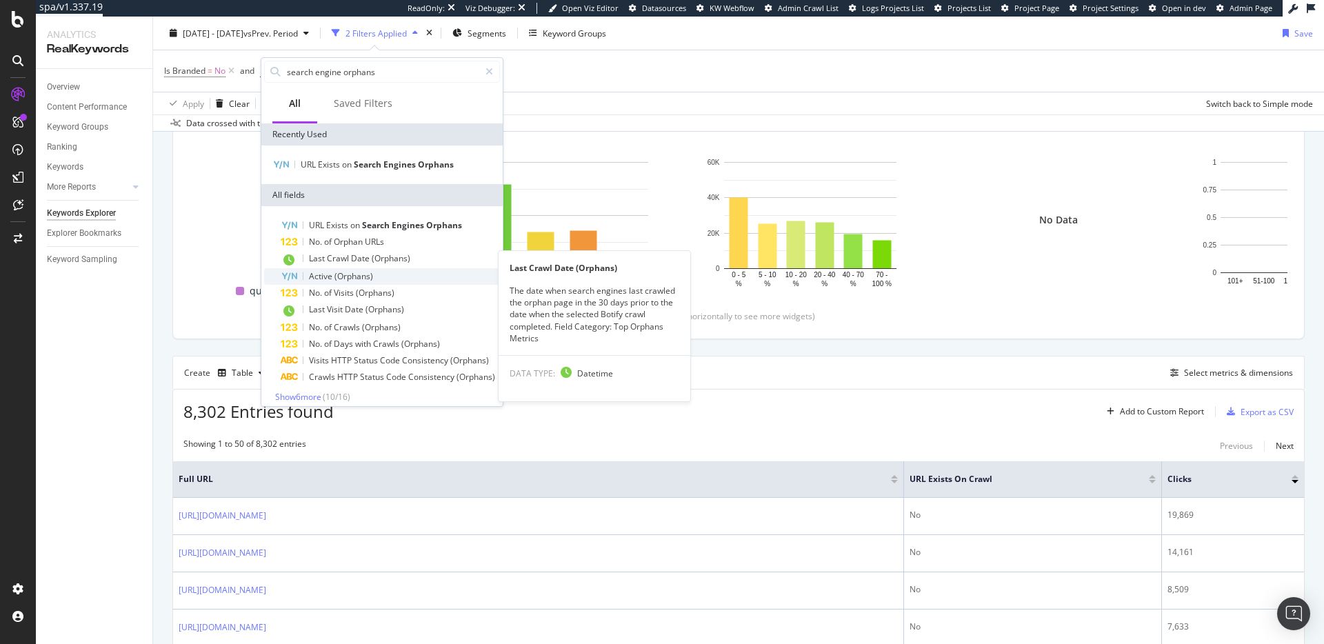
scroll to position [8, 0]
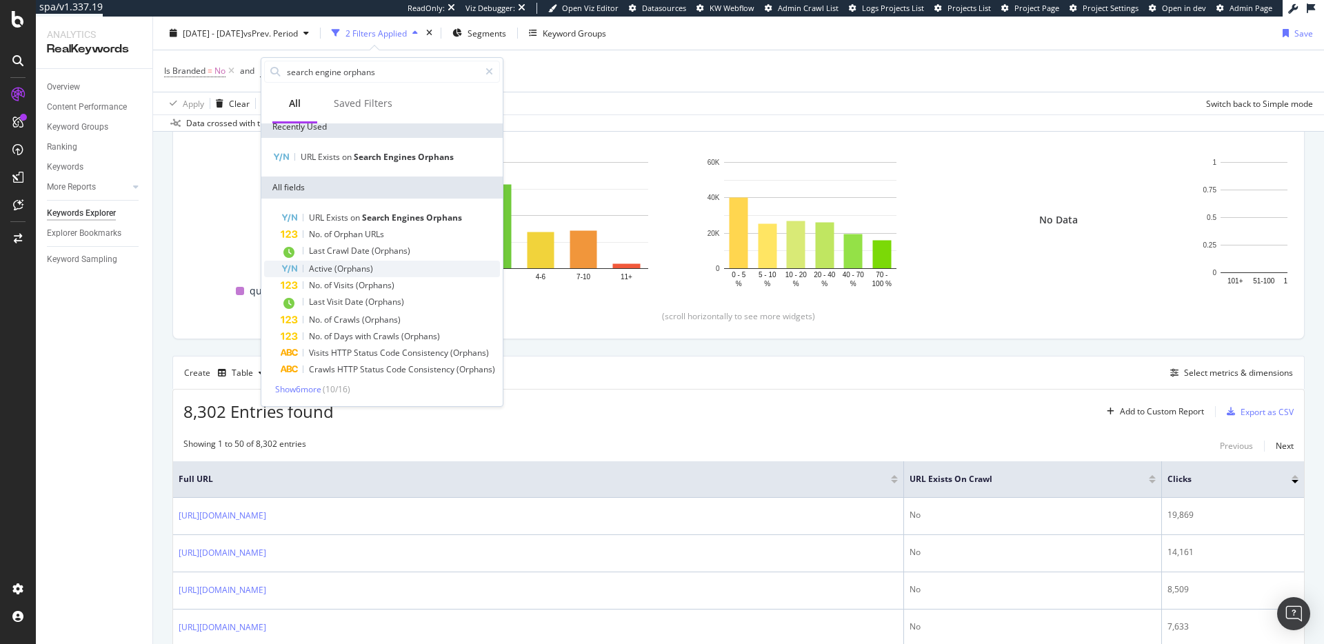
click at [434, 272] on div "Active (Orphans)" at bounding box center [390, 269] width 219 height 17
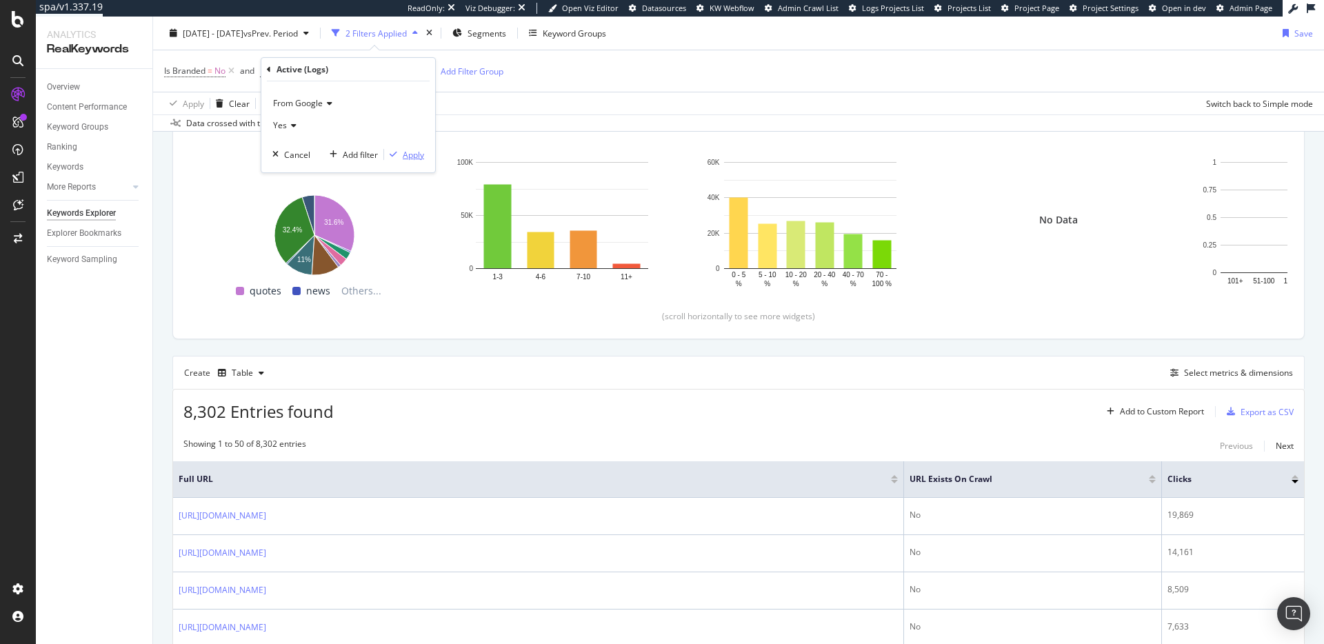
click at [412, 157] on div "Apply" at bounding box center [413, 155] width 21 height 12
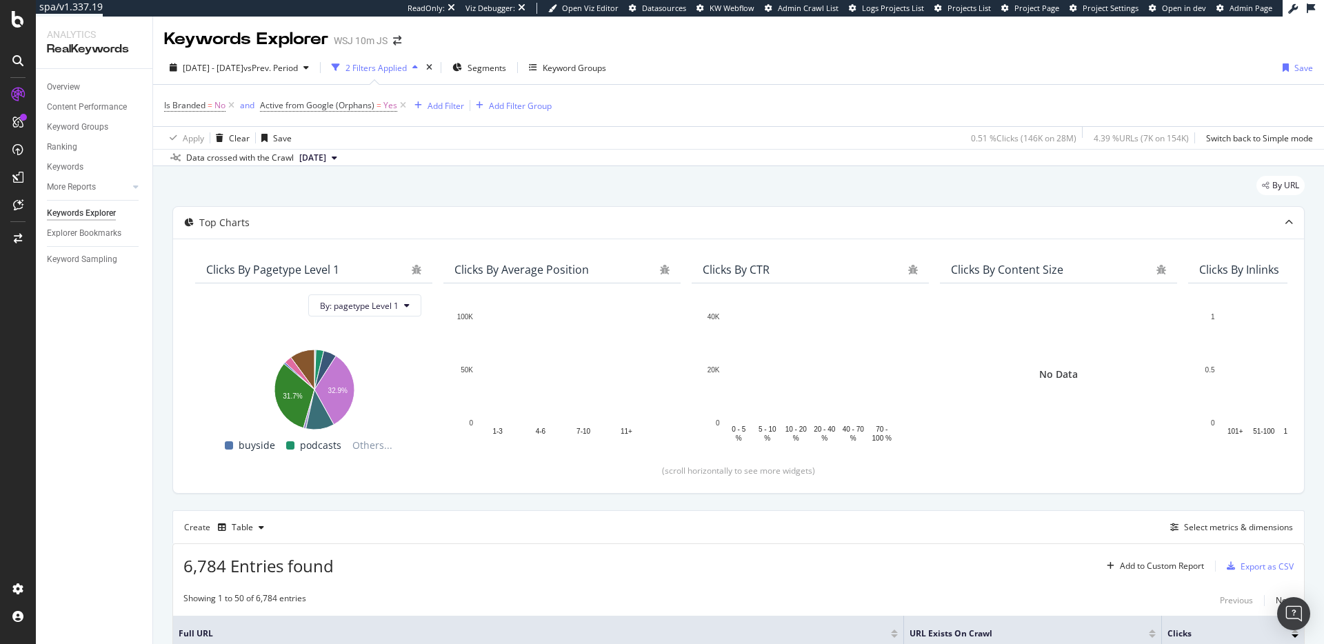
scroll to position [8, 0]
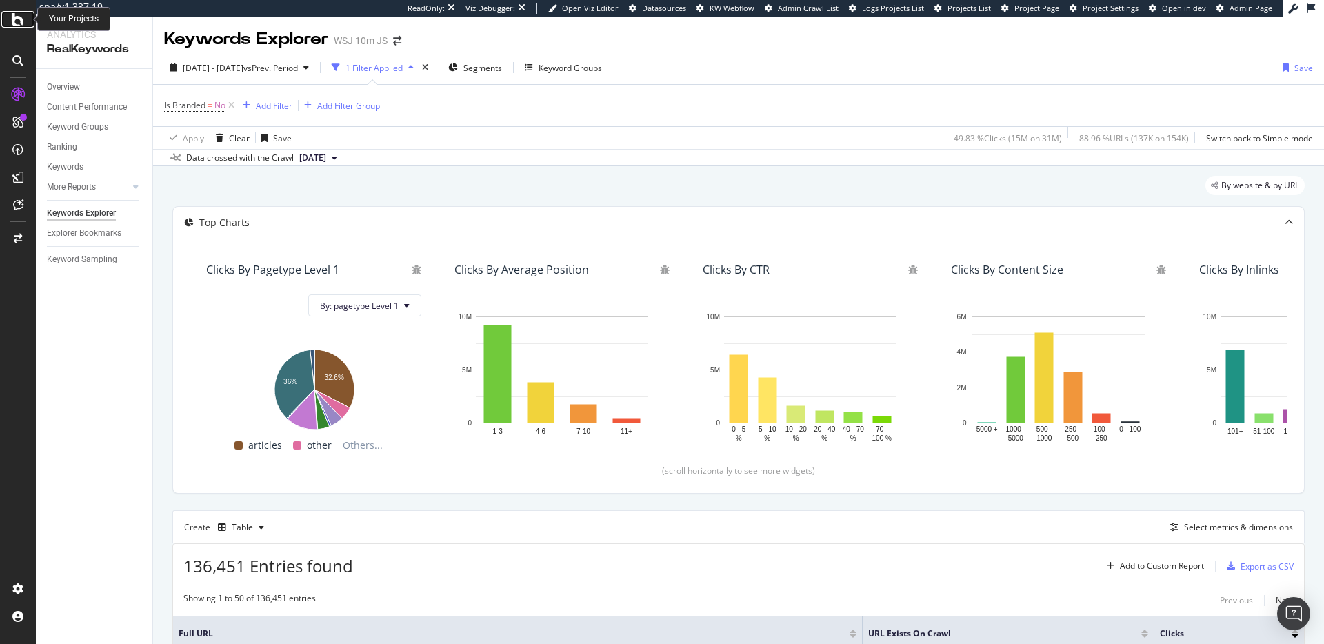
click at [23, 21] on icon at bounding box center [18, 19] width 12 height 17
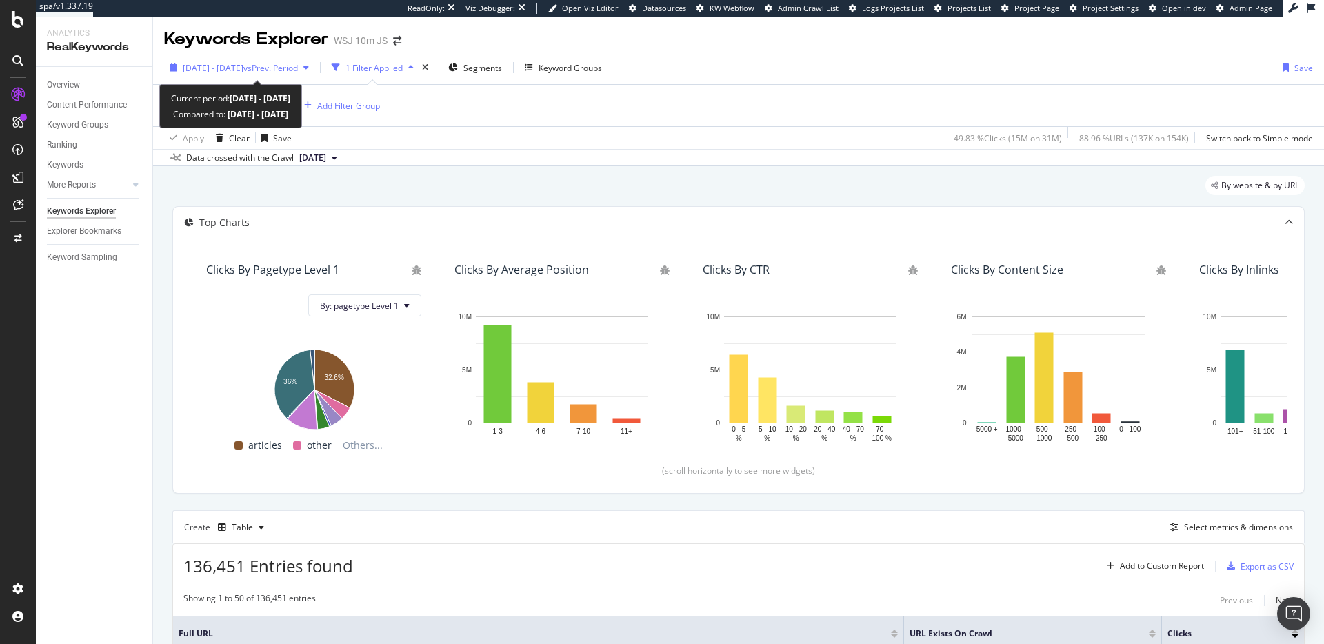
click at [298, 66] on span "vs Prev. Period" at bounding box center [270, 68] width 54 height 12
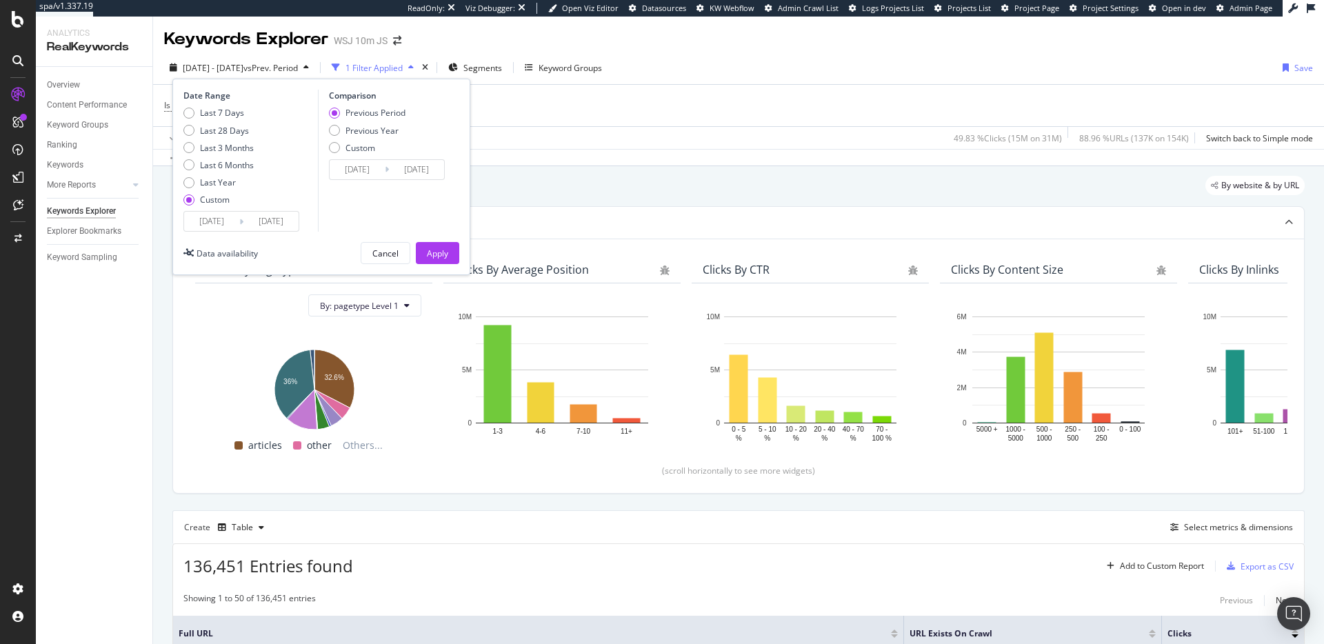
click at [605, 160] on div "Data crossed with the Crawl 2025 Apr. 19th" at bounding box center [738, 157] width 1171 height 17
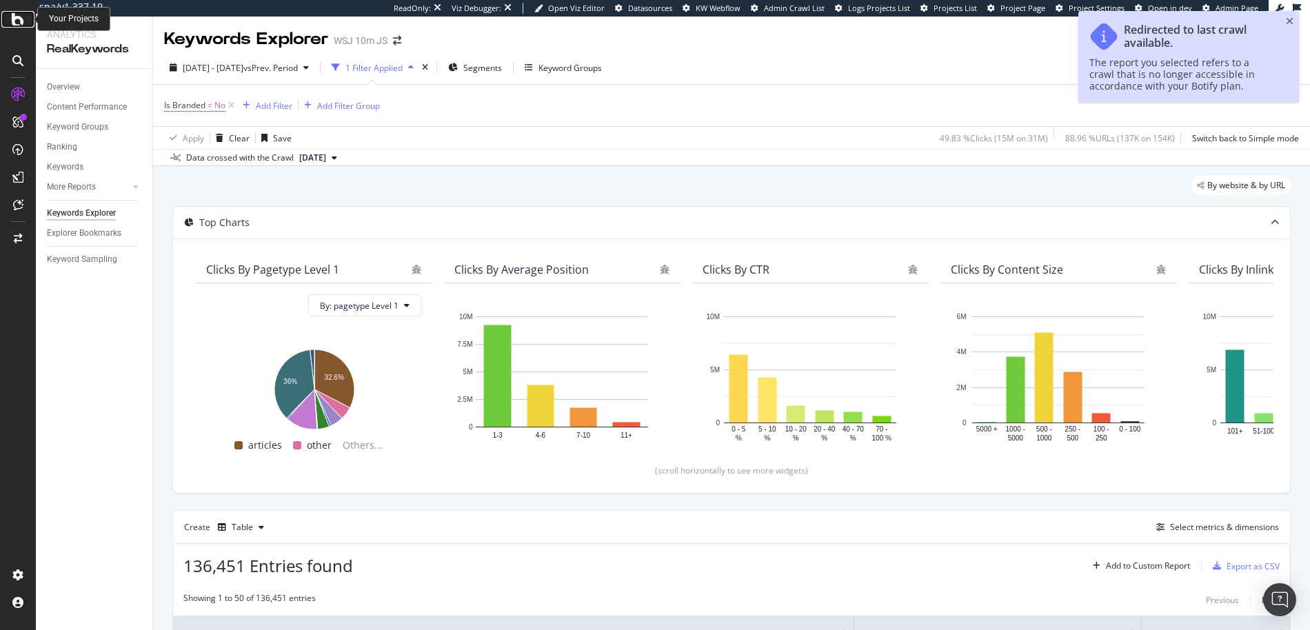
click at [22, 24] on icon at bounding box center [18, 19] width 12 height 17
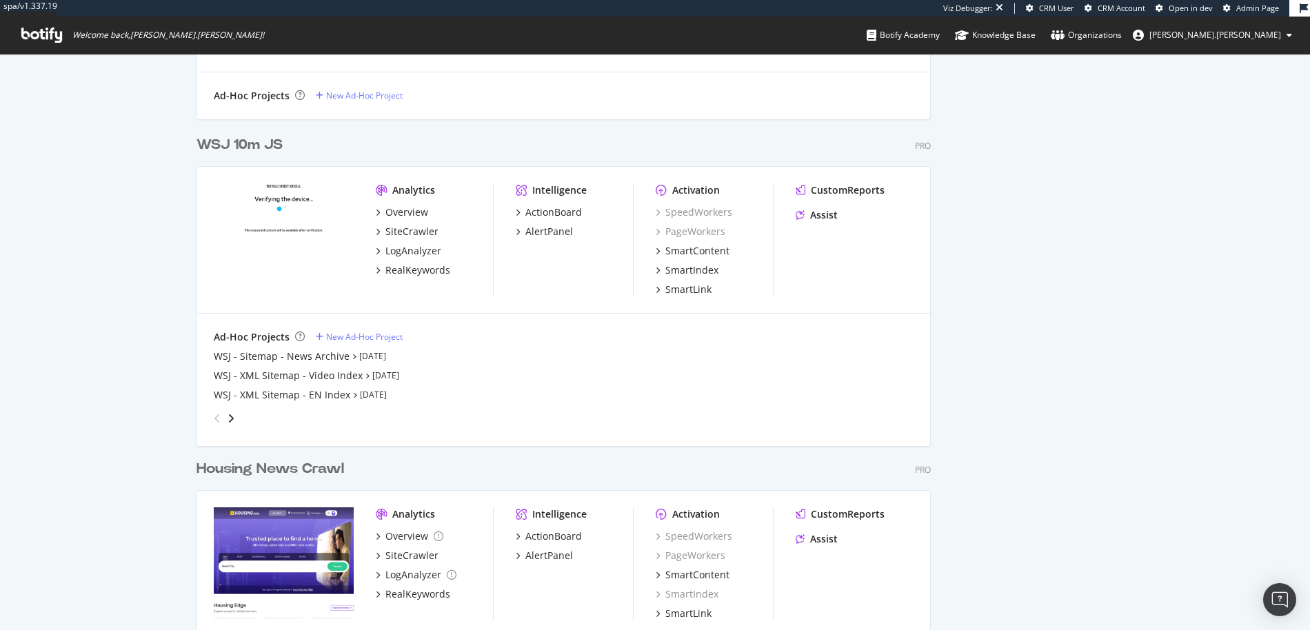
scroll to position [3359, 0]
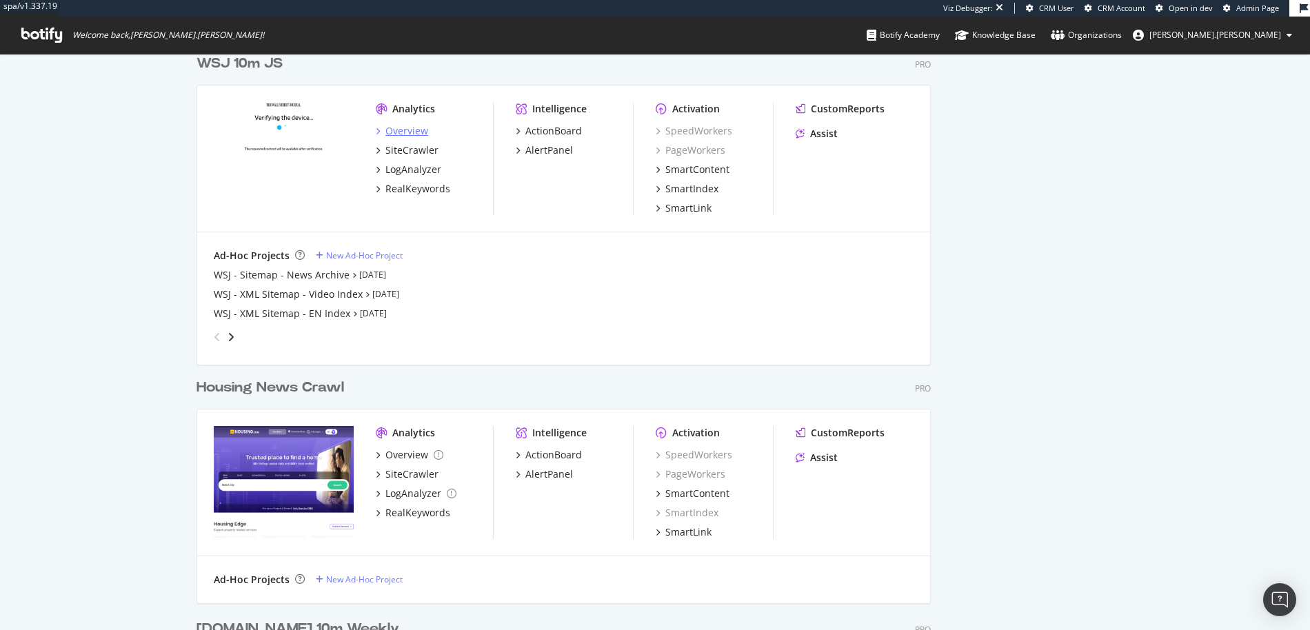
click at [403, 131] on div "Overview" at bounding box center [407, 131] width 43 height 14
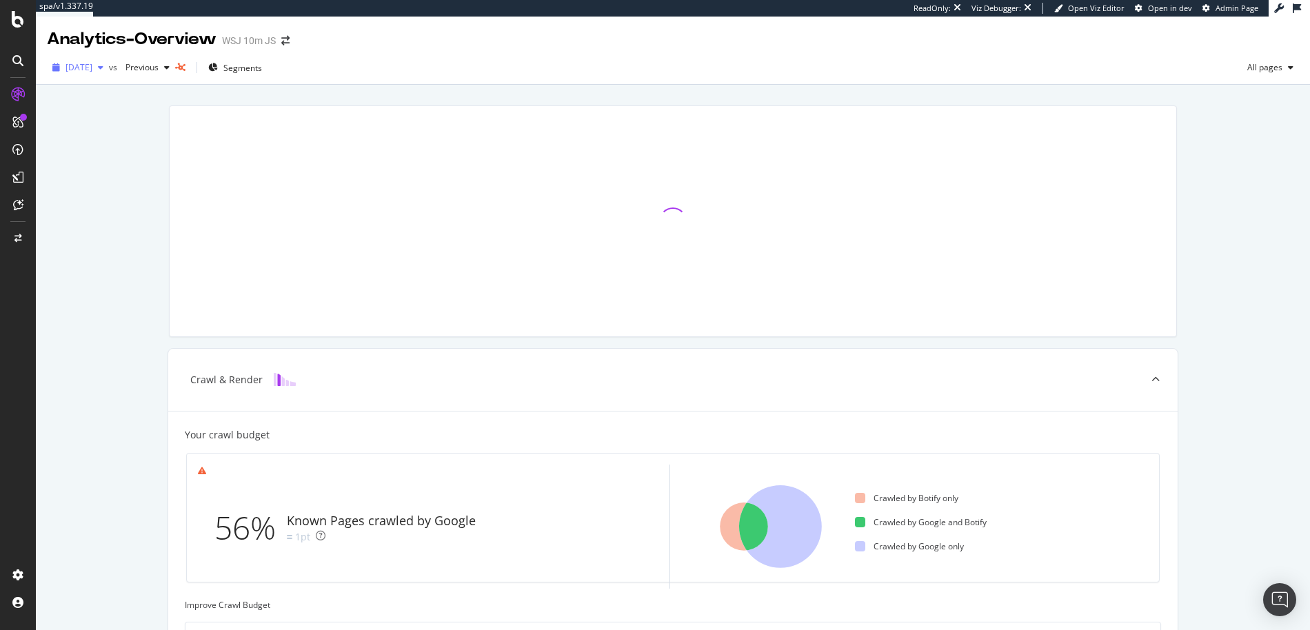
click at [92, 65] on span "2025 Sep. 6th" at bounding box center [79, 67] width 27 height 12
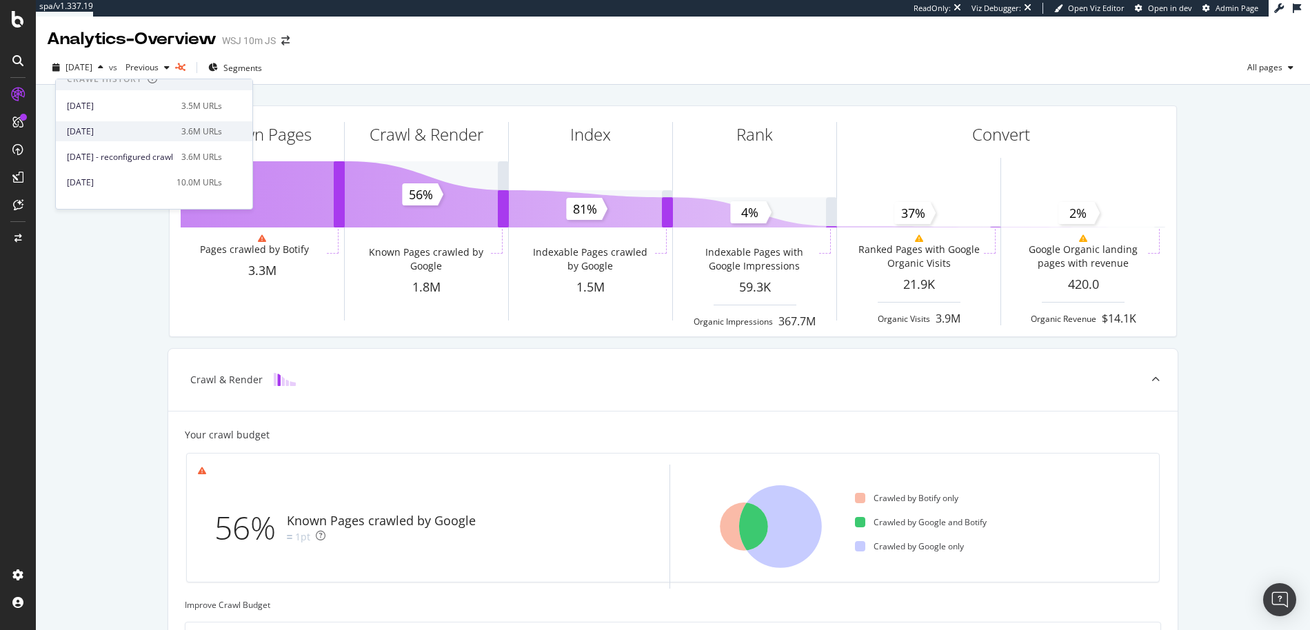
click at [221, 130] on div "3.6M URLs" at bounding box center [201, 132] width 41 height 12
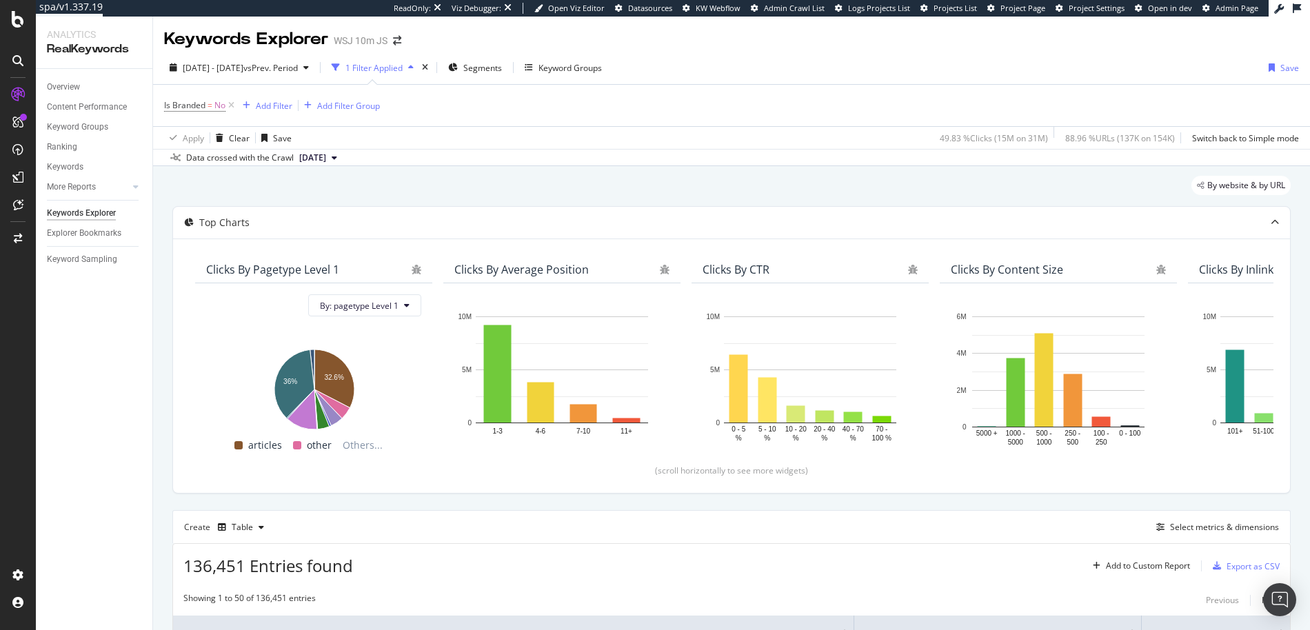
click at [735, 191] on div "By website & by URL" at bounding box center [731, 191] width 1119 height 30
